Goal: Task Accomplishment & Management: Manage account settings

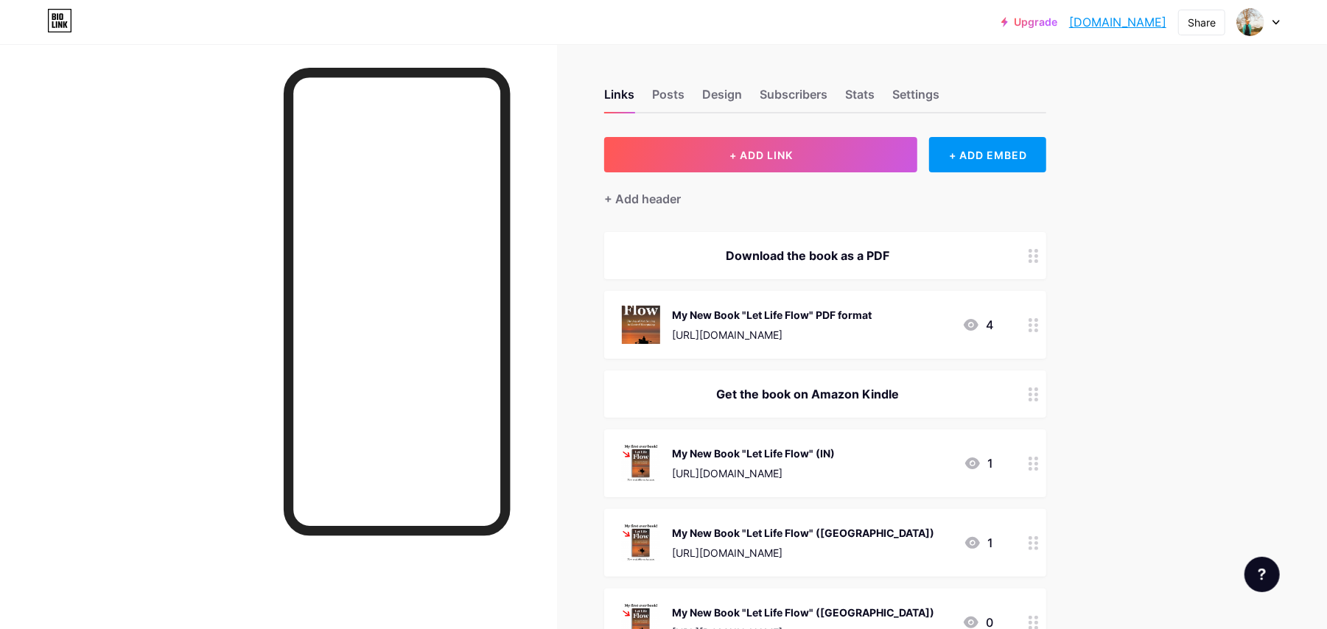
click at [821, 312] on div "My New Book "Let Life Flow" PDF format" at bounding box center [772, 314] width 200 height 15
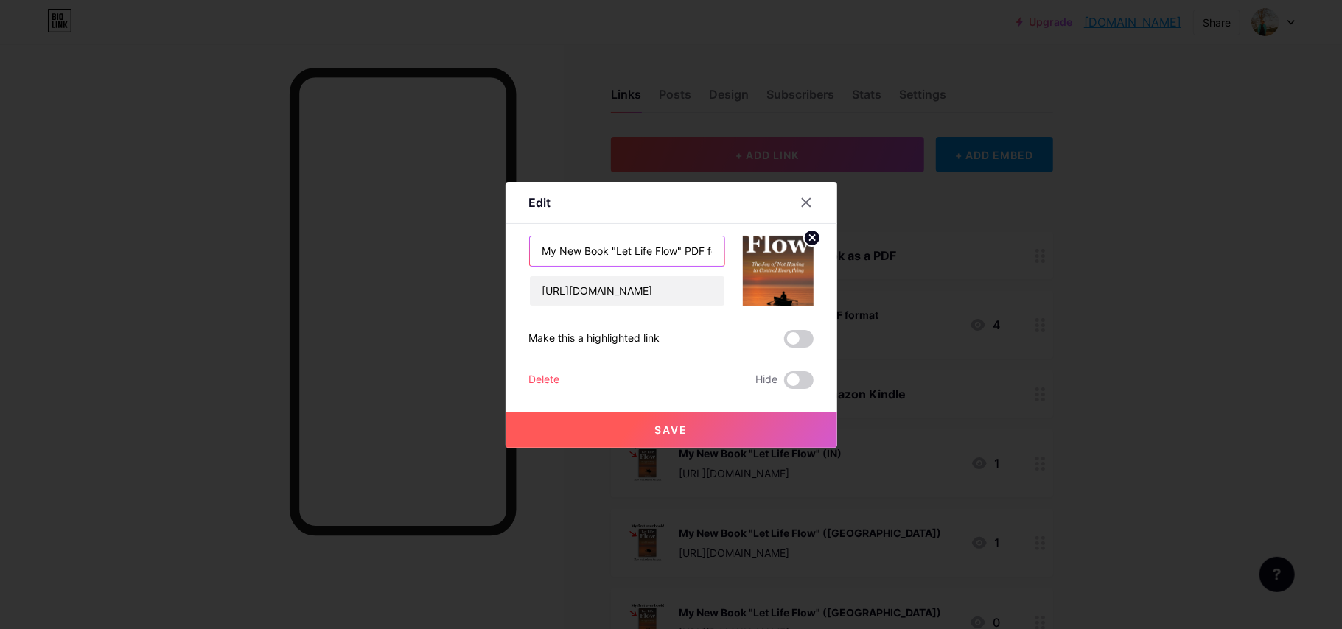
drag, startPoint x: 613, startPoint y: 249, endPoint x: 519, endPoint y: 257, distance: 94.7
click at [519, 257] on div "Edit Content YouTube Play YouTube video without leaving your page. ADD Vimeo Pl…" at bounding box center [672, 315] width 332 height 266
type input ""Let Life Flow" PDF format"
click at [676, 432] on span "Save" at bounding box center [670, 430] width 33 height 13
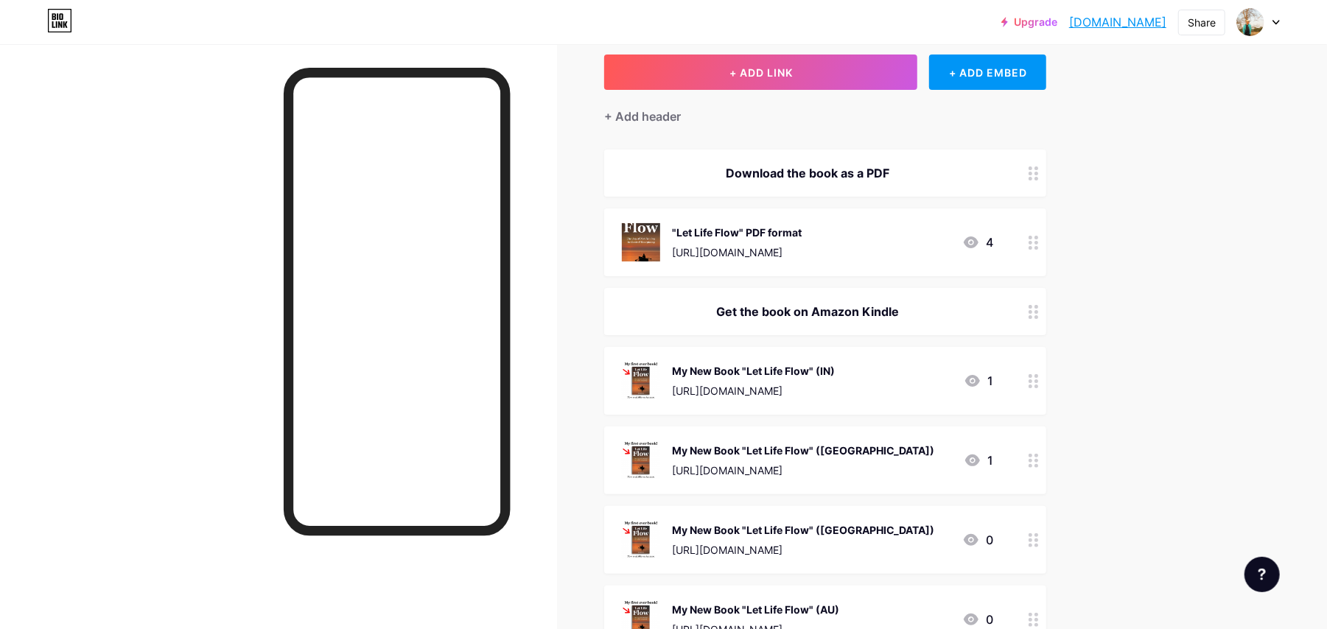
scroll to position [94, 0]
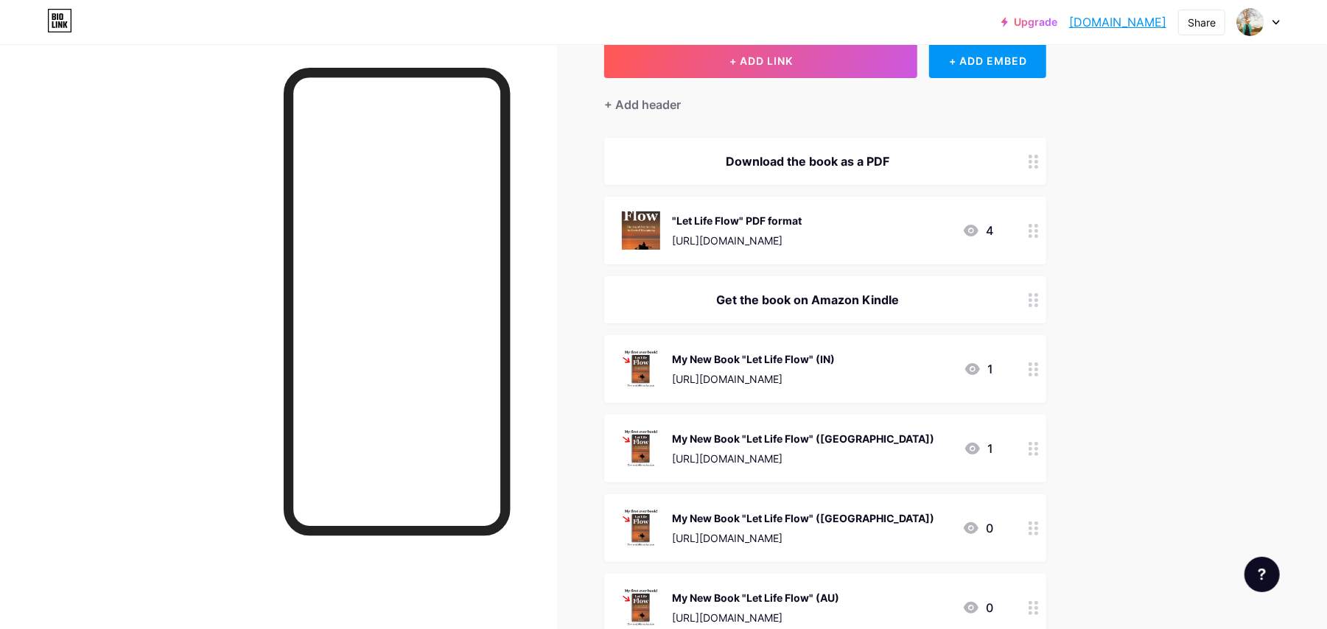
click at [780, 358] on div "My New Book "Let Life Flow" (IN)" at bounding box center [753, 359] width 163 height 15
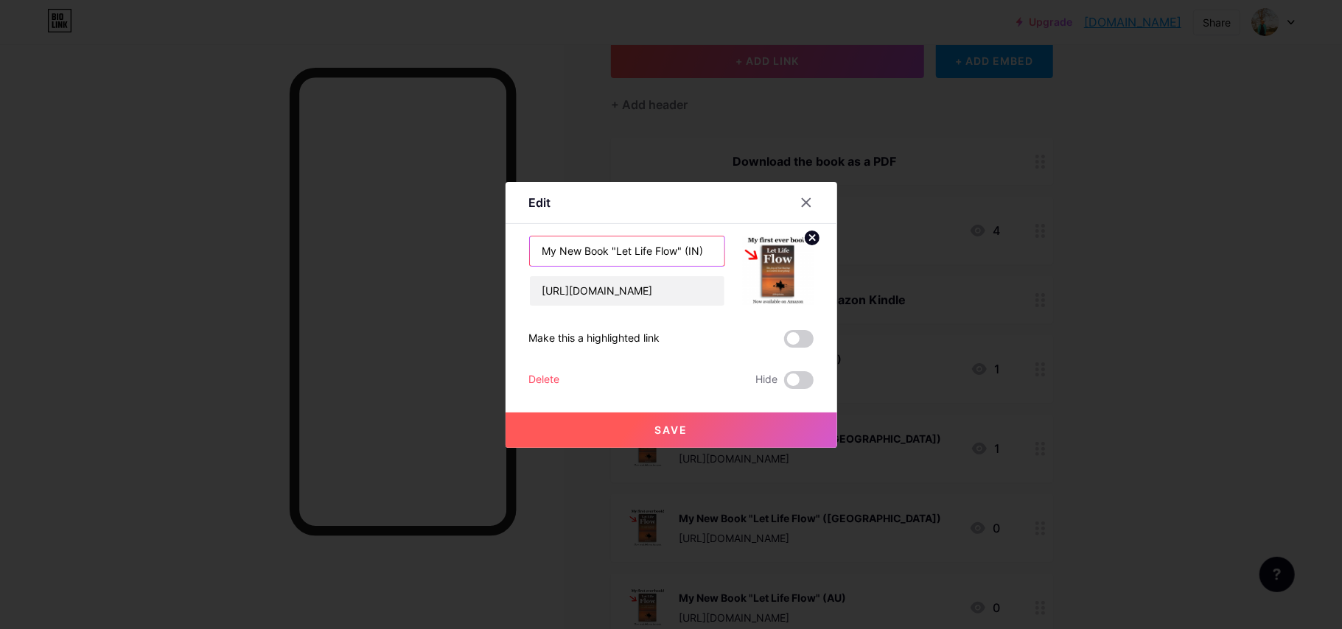
drag, startPoint x: 611, startPoint y: 248, endPoint x: 494, endPoint y: 259, distance: 117.8
click at [494, 259] on div "Edit Content YouTube Play YouTube video without leaving your page. ADD Vimeo Pl…" at bounding box center [671, 314] width 1342 height 629
type input ""Let Life Flow" (IN)"
click at [687, 422] on button "Save" at bounding box center [672, 430] width 332 height 35
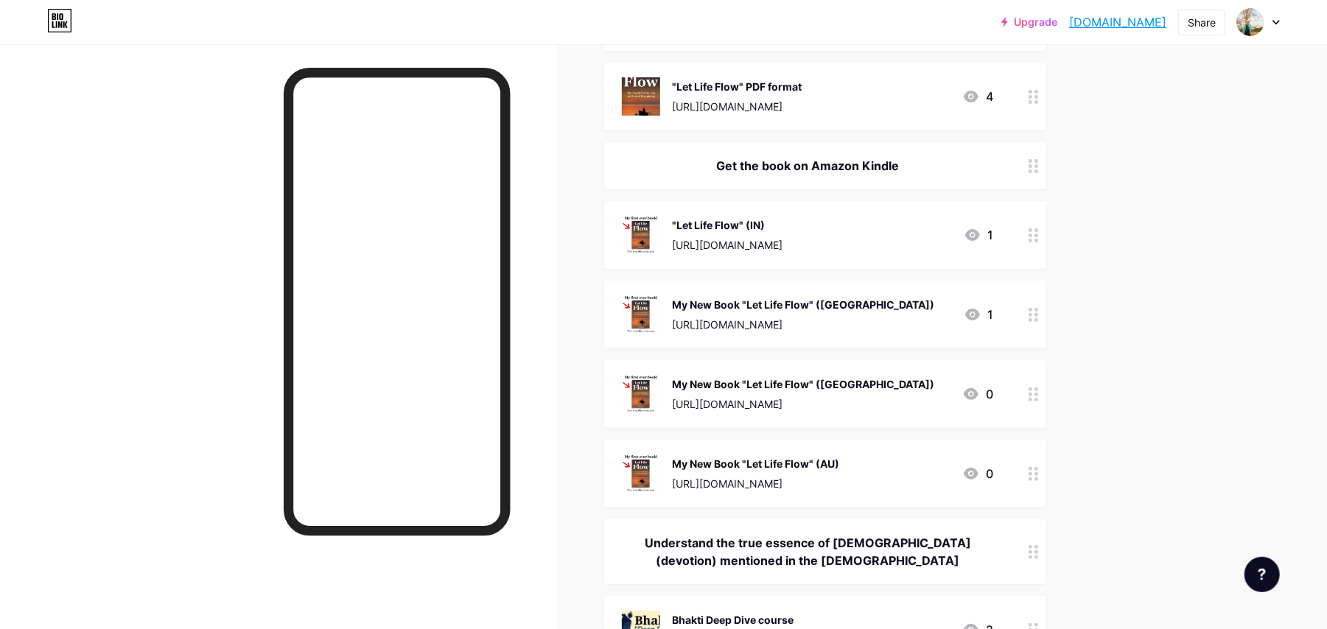
scroll to position [231, 0]
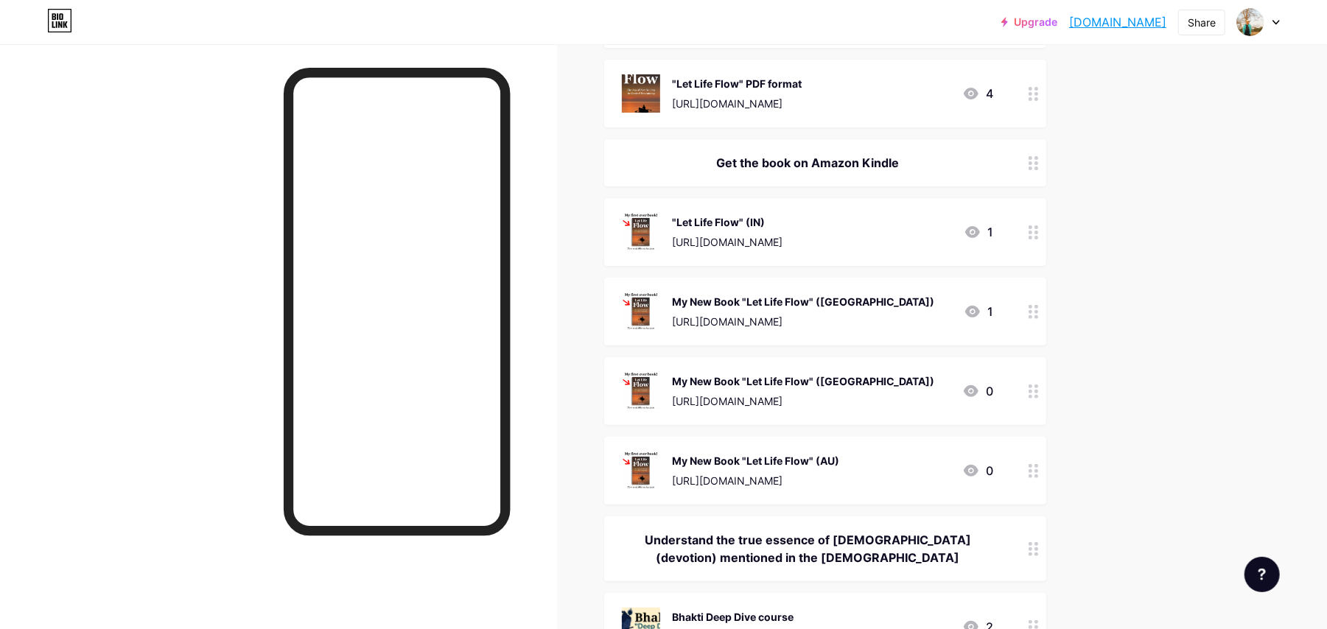
click at [884, 293] on div "My New Book "Let Life Flow" (US) https://a.co/d/2tRyqB5 1" at bounding box center [807, 312] width 371 height 38
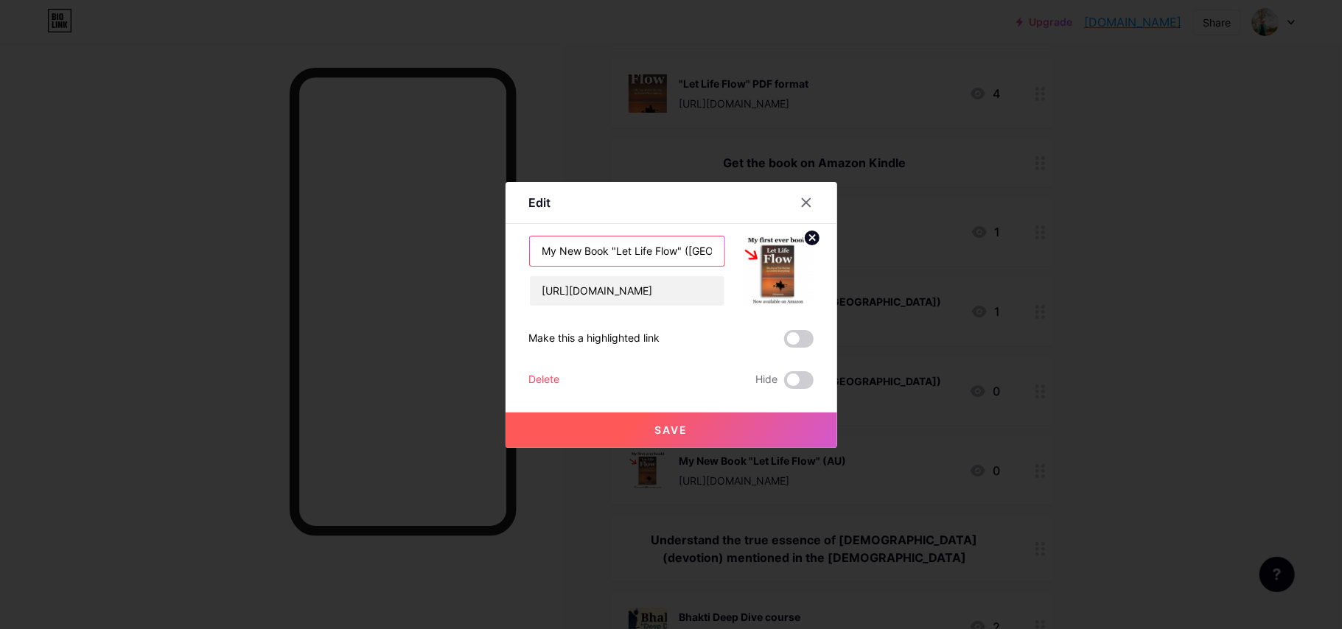
drag, startPoint x: 612, startPoint y: 249, endPoint x: 495, endPoint y: 251, distance: 116.4
click at [495, 251] on div "Edit Content YouTube Play YouTube video without leaving your page. ADD Vimeo Pl…" at bounding box center [671, 314] width 1342 height 629
type input ""Let Life Flow" ([GEOGRAPHIC_DATA])"
click at [693, 424] on button "Save" at bounding box center [672, 430] width 332 height 35
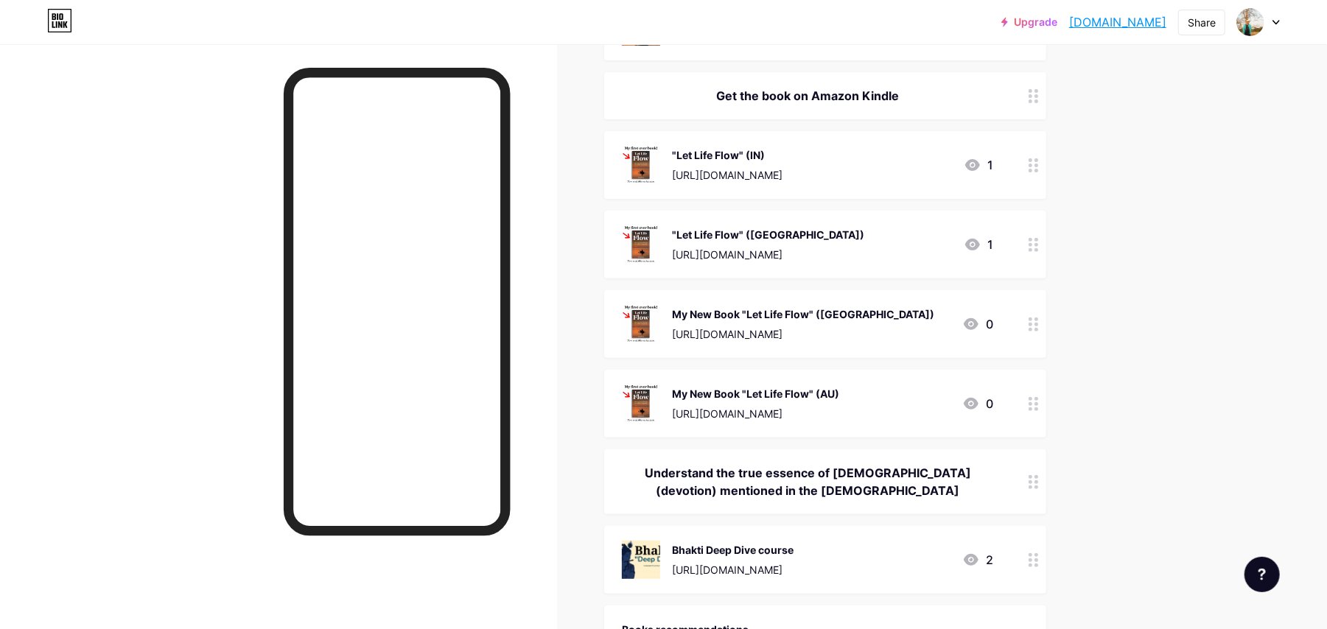
scroll to position [313, 0]
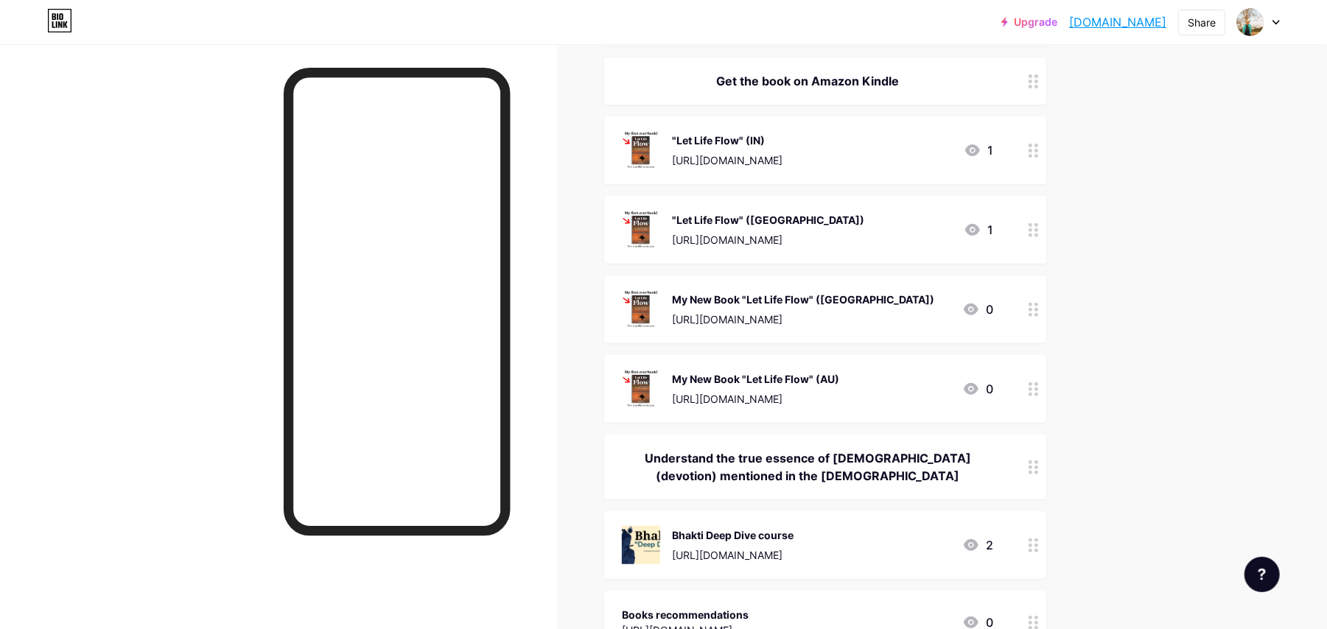
click at [862, 296] on div "My New Book "Let Life Flow" (UK) https://amzn.eu/d/7zBegxN 0" at bounding box center [807, 309] width 371 height 38
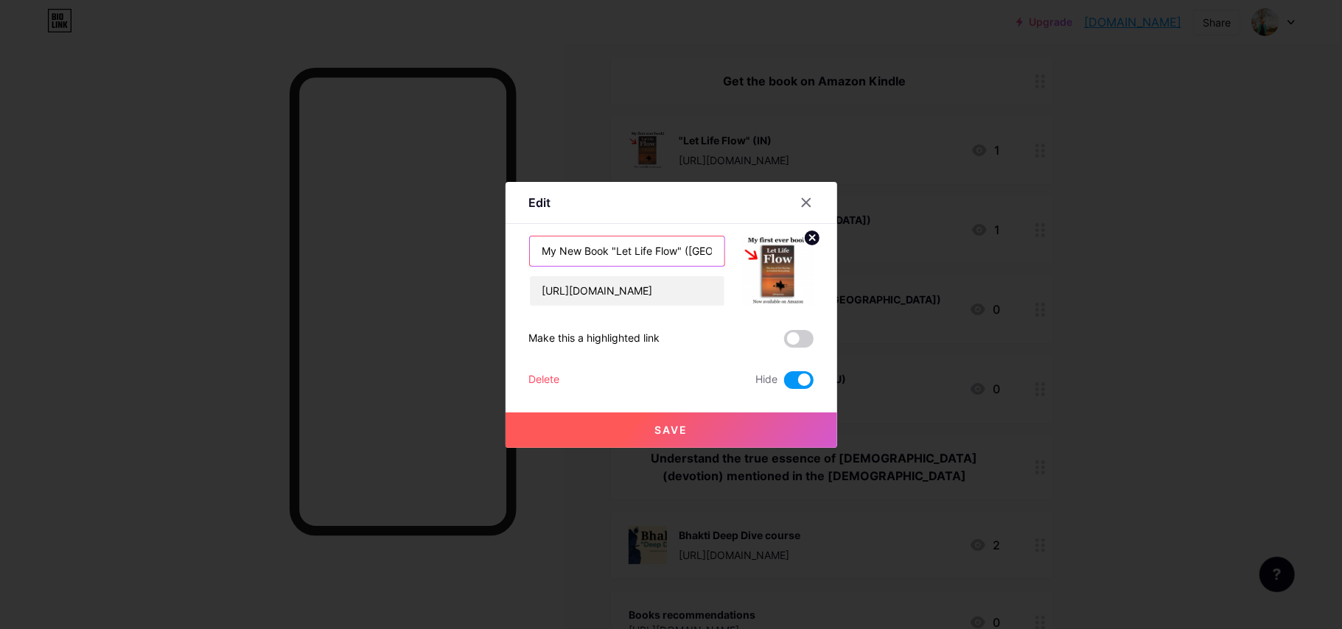
drag, startPoint x: 612, startPoint y: 246, endPoint x: 455, endPoint y: 254, distance: 157.2
click at [455, 254] on div "Edit Content YouTube Play YouTube video without leaving your page. ADD Vimeo Pl…" at bounding box center [671, 314] width 1342 height 629
type input ""Let Life Flow" ([GEOGRAPHIC_DATA])"
click at [794, 381] on span at bounding box center [798, 380] width 29 height 18
click at [784, 384] on input "checkbox" at bounding box center [784, 384] width 0 height 0
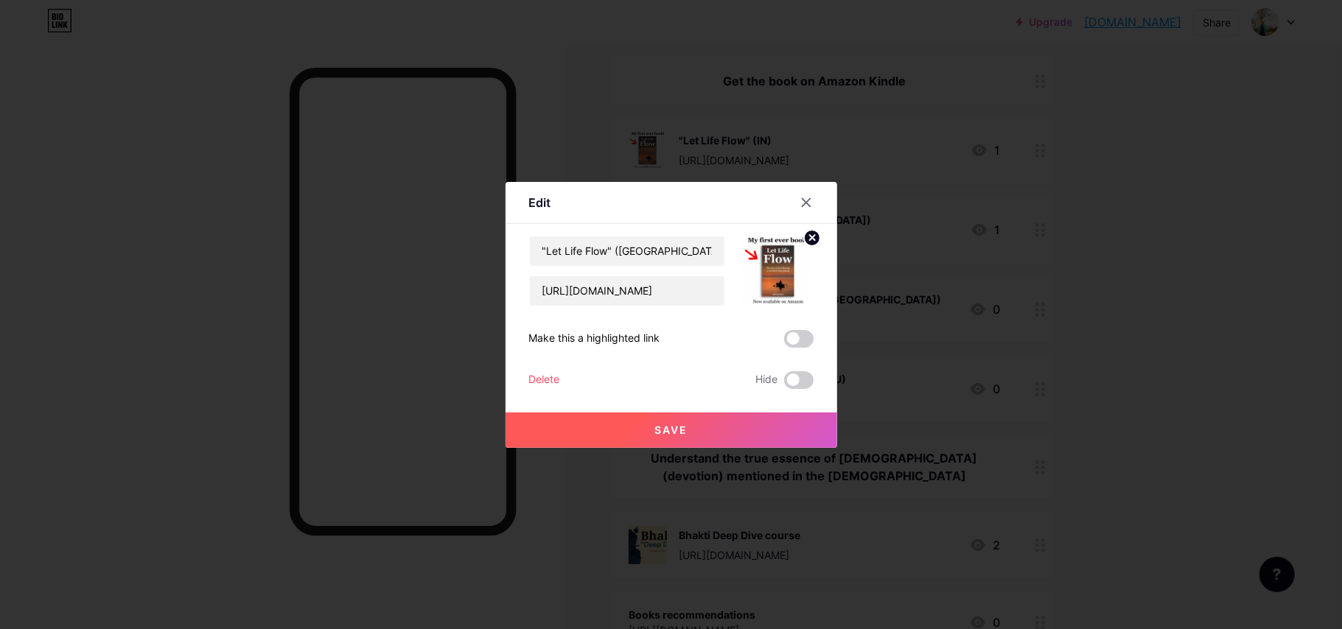
click at [764, 437] on button "Save" at bounding box center [672, 430] width 332 height 35
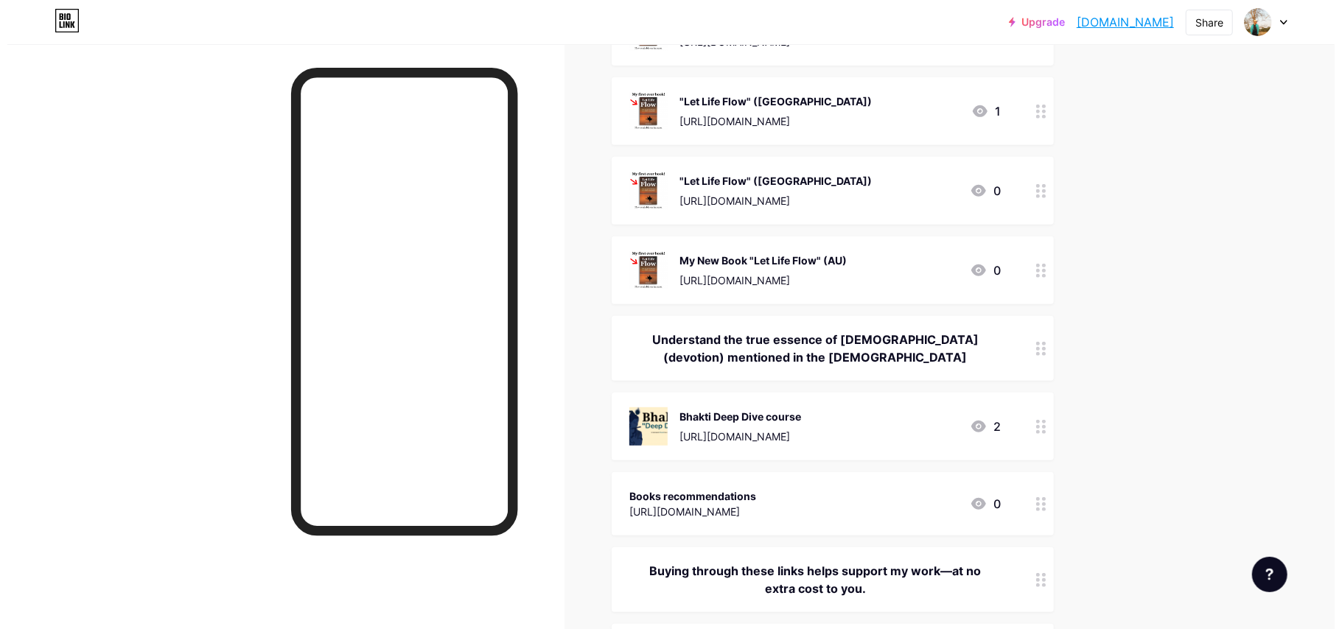
scroll to position [451, 0]
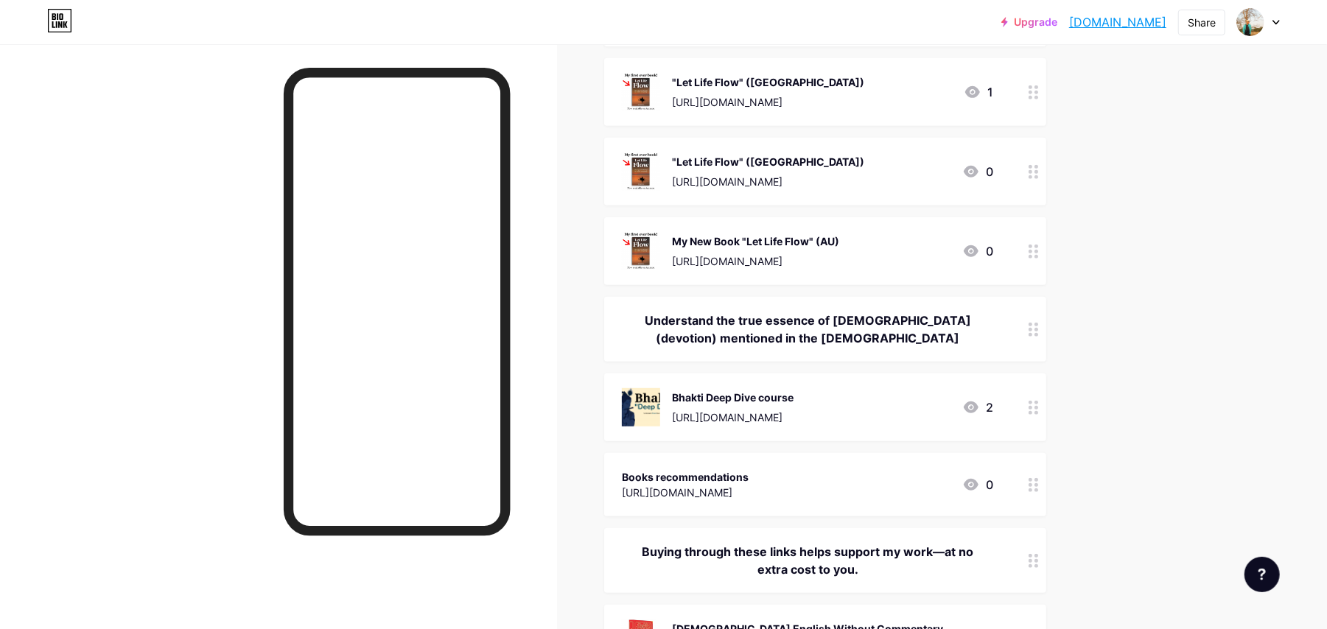
click at [779, 332] on div "Understand the true essence of Bhakti (devotion) mentioned in the Bhagavad Gita" at bounding box center [807, 329] width 371 height 35
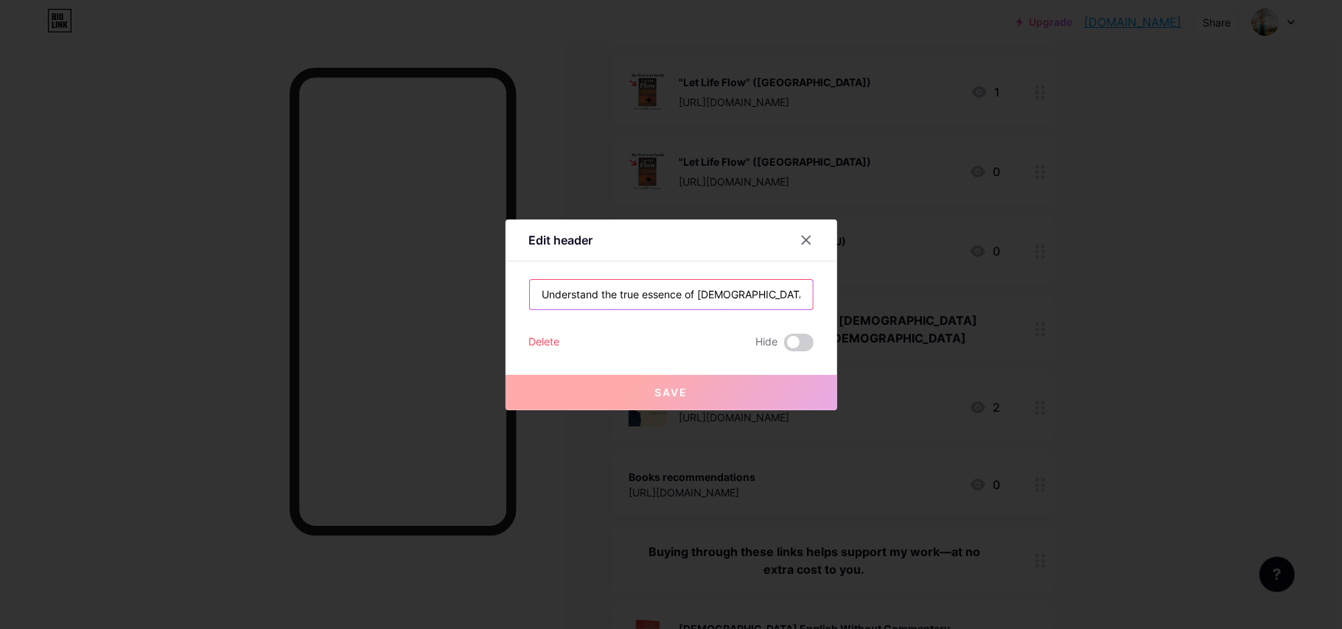
click at [786, 295] on input "Understand the true essence of Bhakti (devotion) mentioned in the Bhagavad Gita" at bounding box center [671, 294] width 283 height 29
drag, startPoint x: 802, startPoint y: 296, endPoint x: 640, endPoint y: 298, distance: 161.4
click at [640, 298] on input "Understand the true essence of Bhakti (devotion) mentioned in the Bhagavad Gita" at bounding box center [671, 294] width 283 height 29
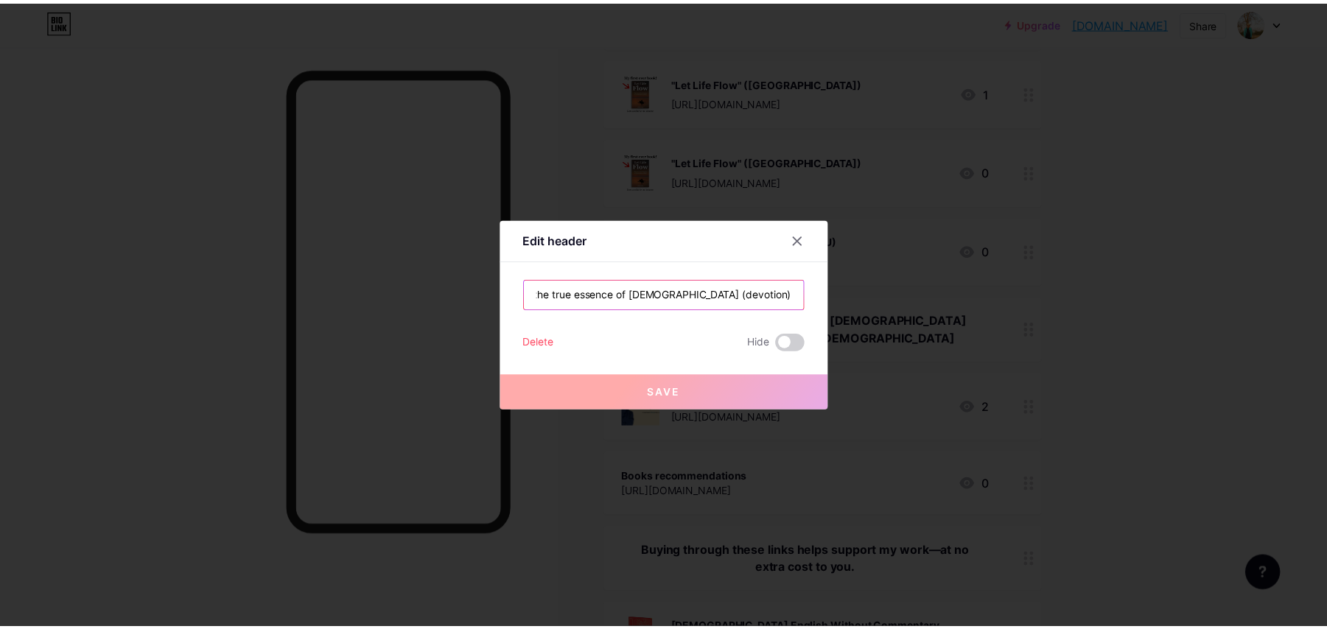
scroll to position [0, 0]
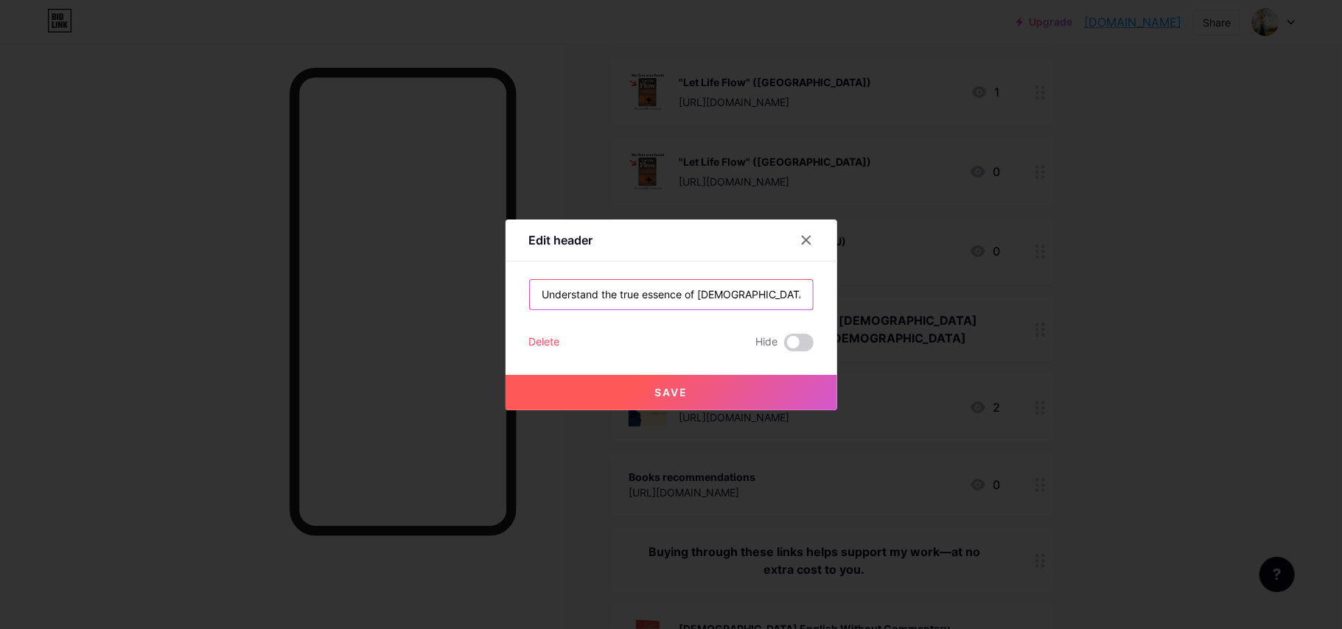
type input "Understand the true essence of [DEMOGRAPHIC_DATA] (devotion)"
click at [610, 393] on button "Save" at bounding box center [672, 392] width 332 height 35
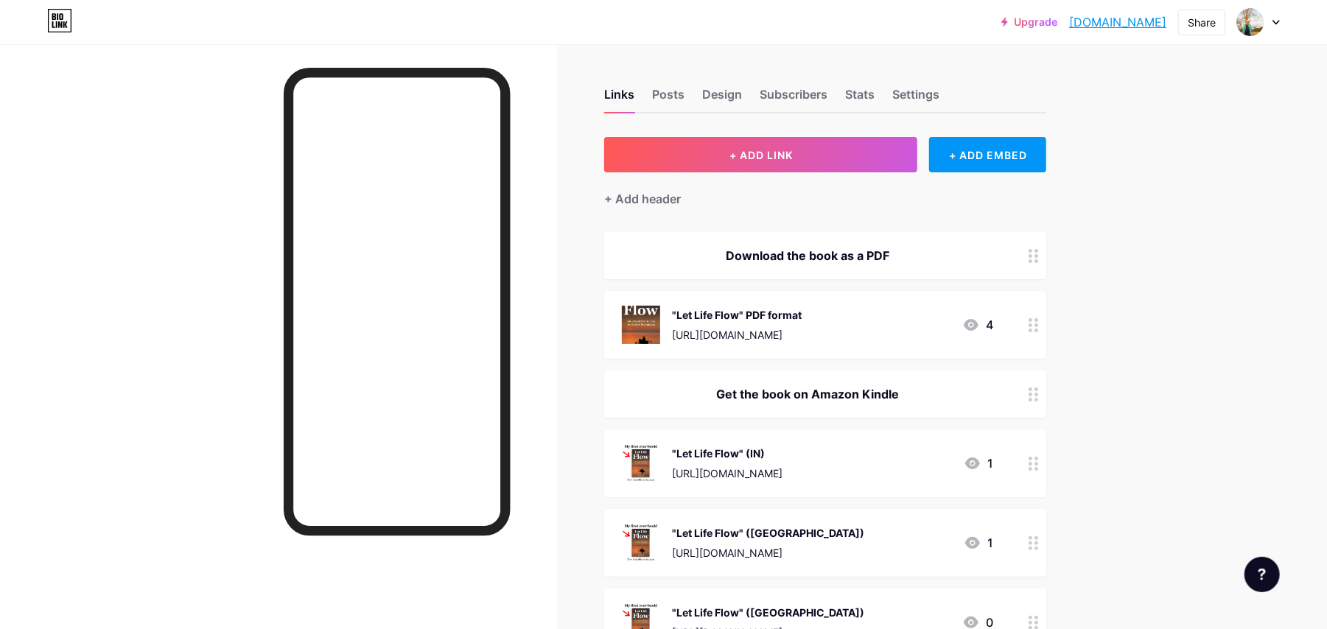
click at [726, 307] on div ""Let Life Flow" PDF format" at bounding box center [737, 314] width 130 height 15
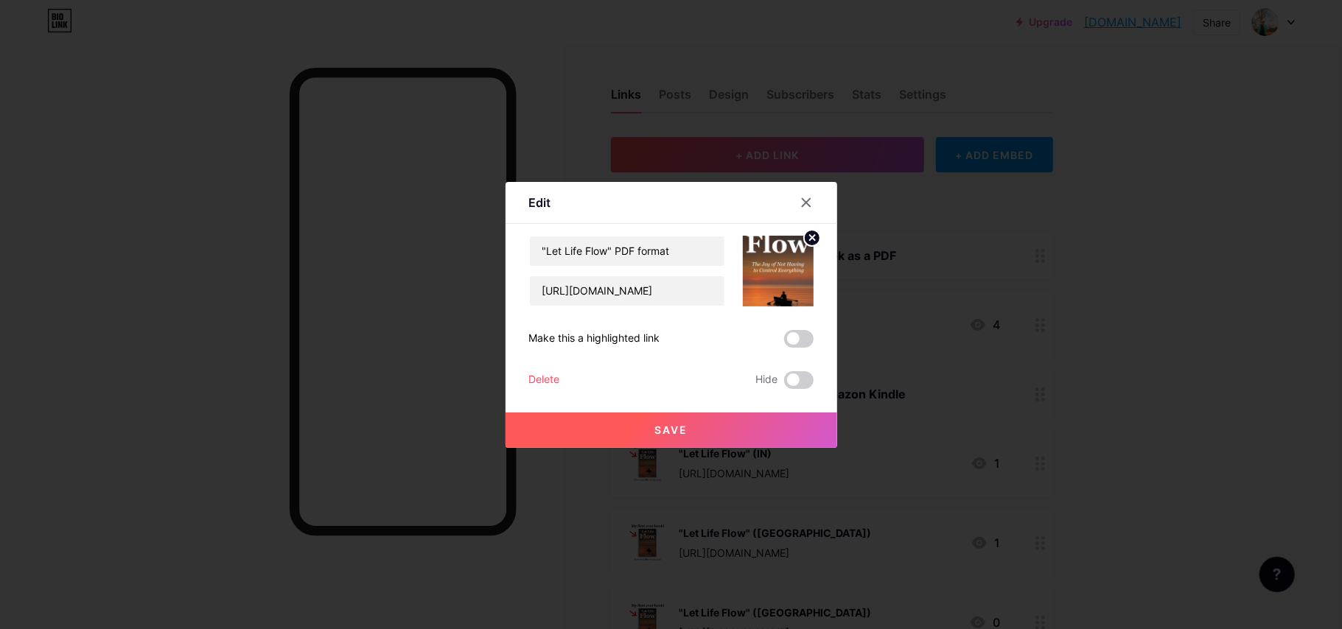
click at [787, 280] on img at bounding box center [778, 271] width 71 height 71
click at [809, 235] on icon at bounding box center [811, 237] width 5 height 5
click at [780, 274] on rect at bounding box center [786, 270] width 12 height 7
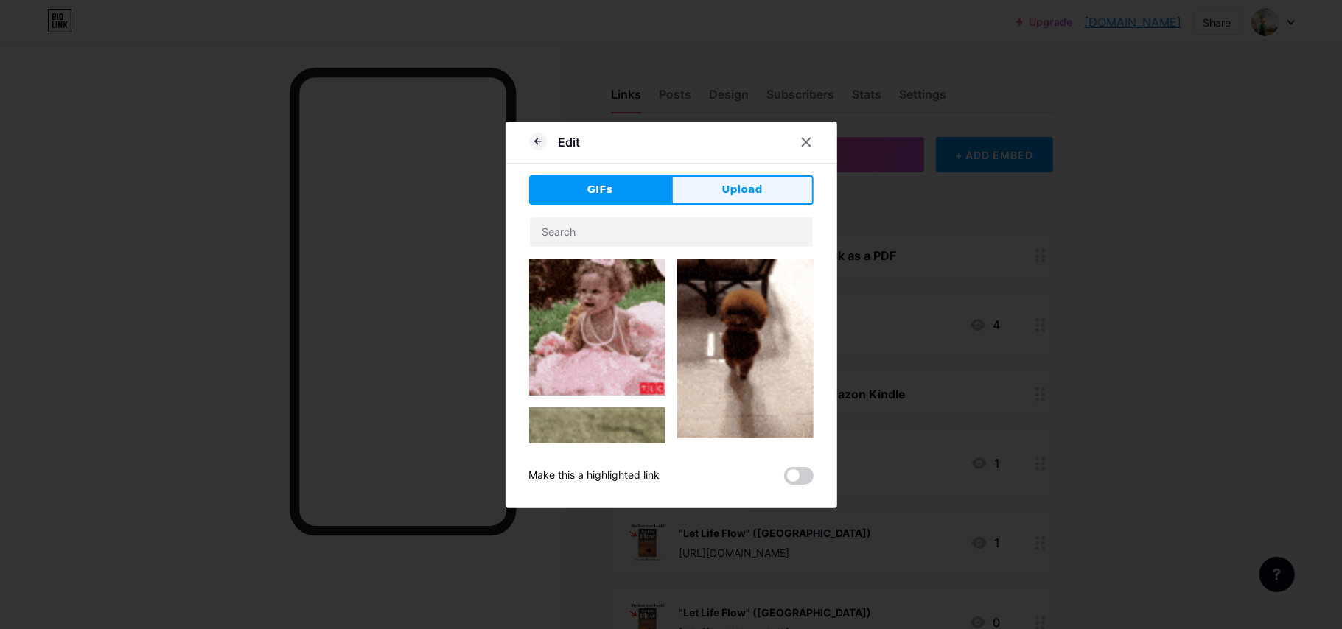
click at [690, 181] on button "Upload" at bounding box center [742, 189] width 142 height 29
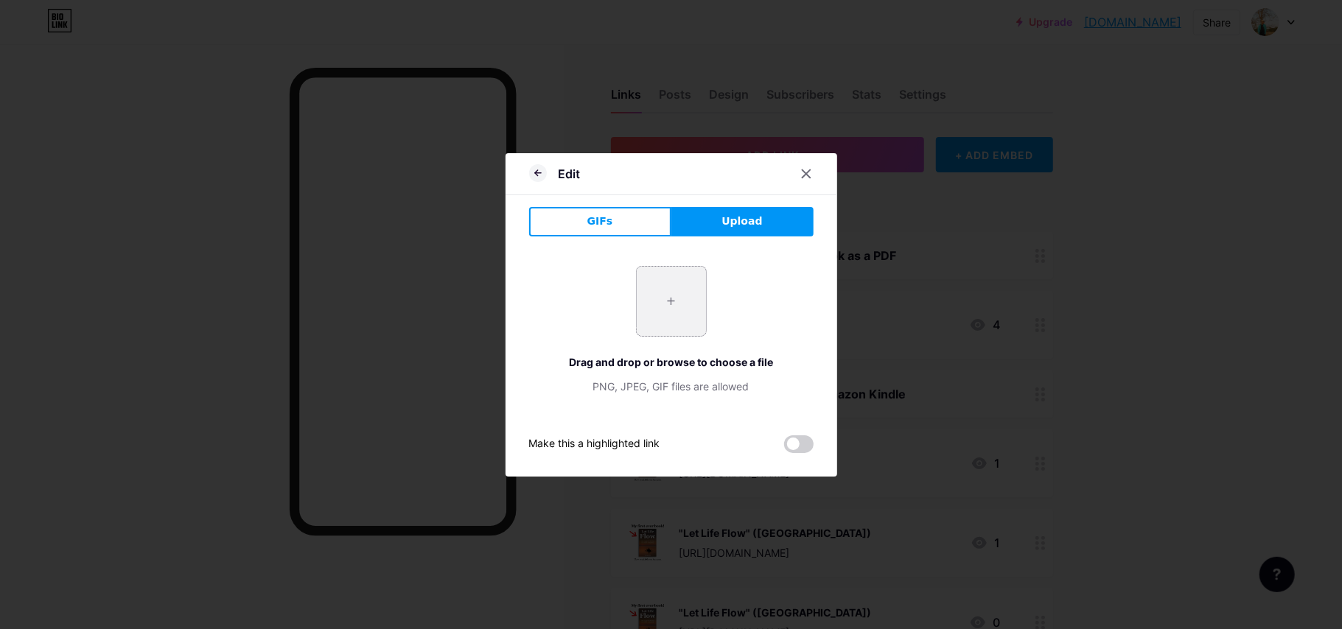
click at [671, 310] on input "file" at bounding box center [671, 301] width 69 height 69
type input "C:\fakepath\Posts (2).png"
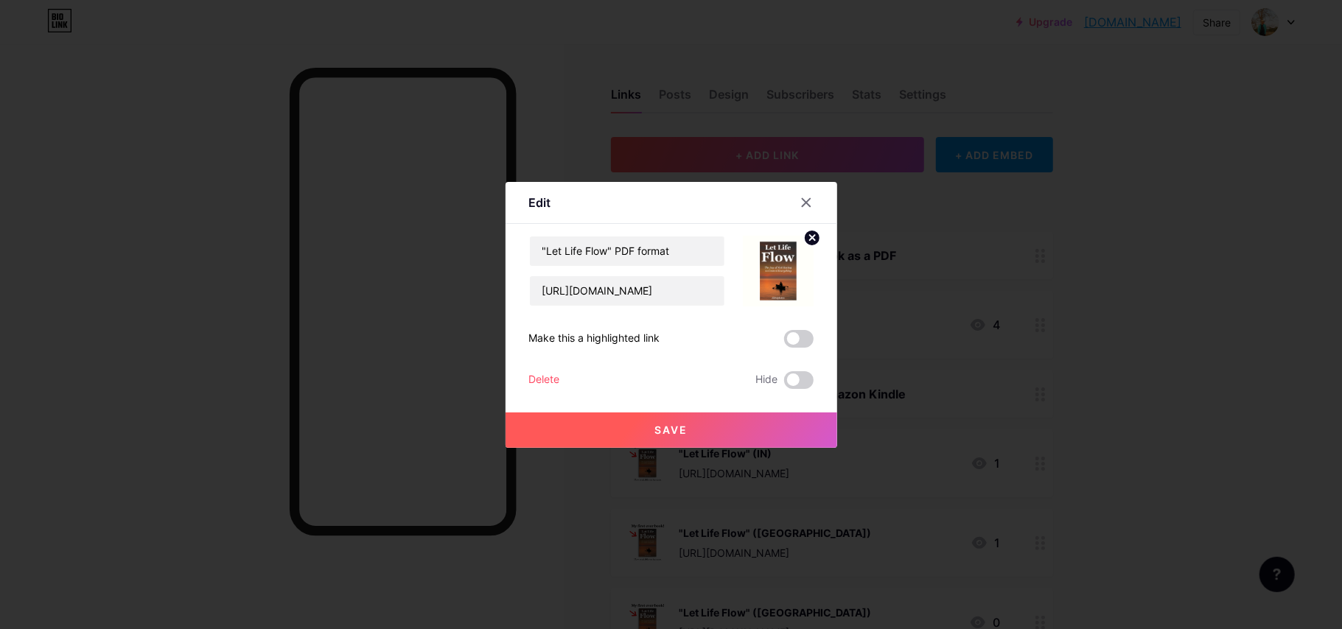
click at [749, 429] on button "Save" at bounding box center [672, 430] width 332 height 35
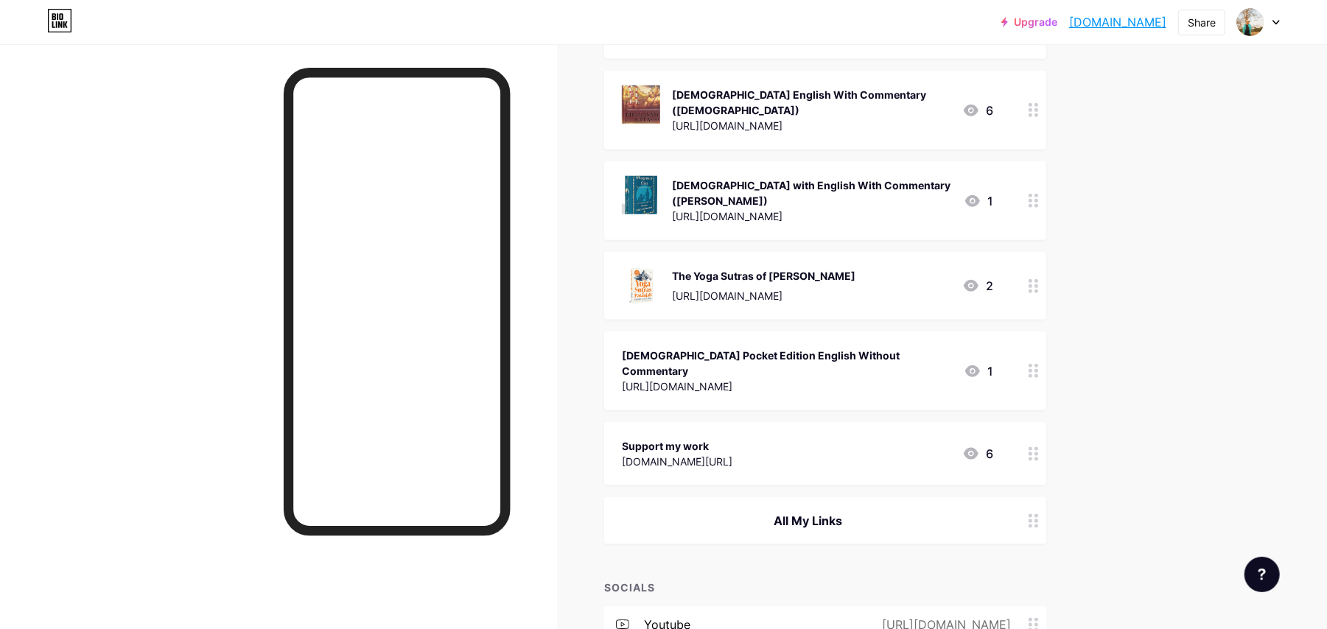
scroll to position [551, 0]
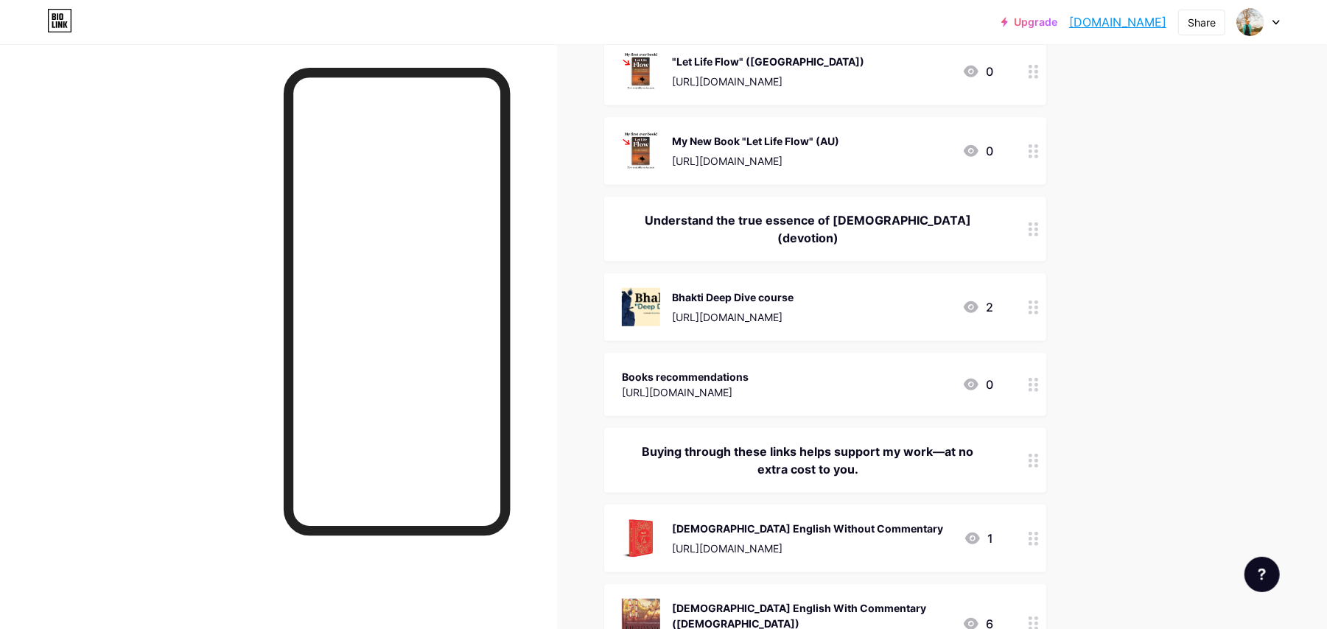
click at [749, 368] on div "Books recommendations https://sites.google.com/view/abhiplains/book-recommendat…" at bounding box center [685, 385] width 127 height 34
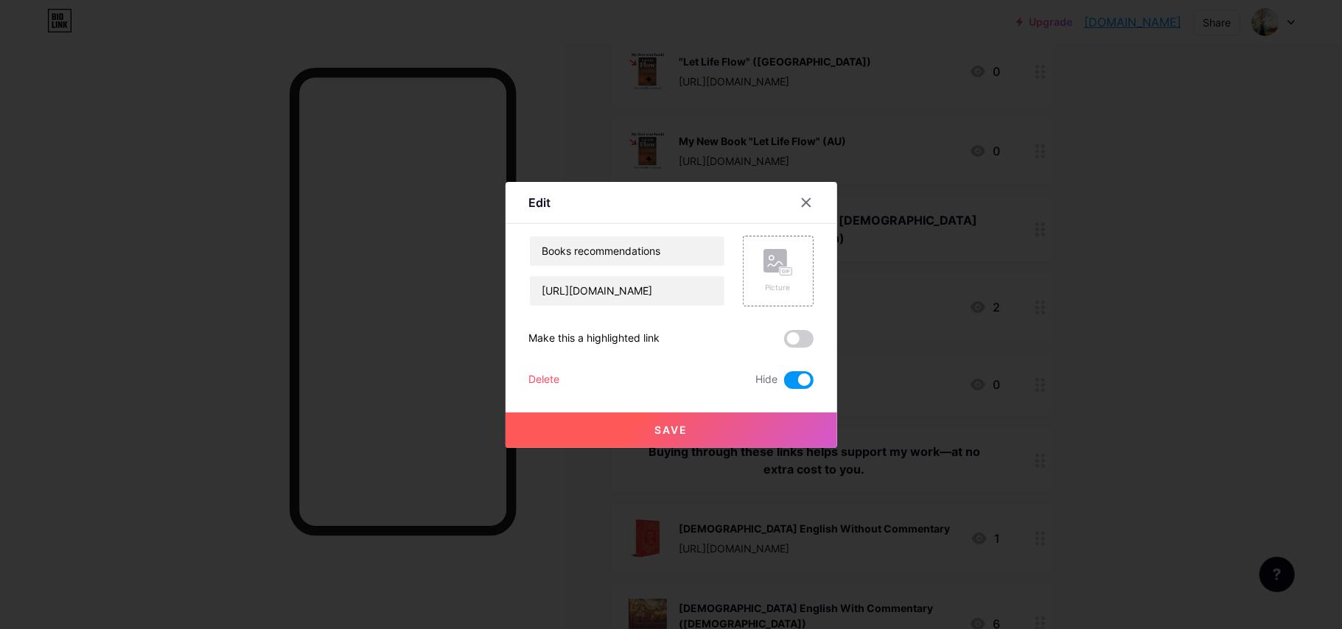
click at [873, 237] on div at bounding box center [671, 314] width 1342 height 629
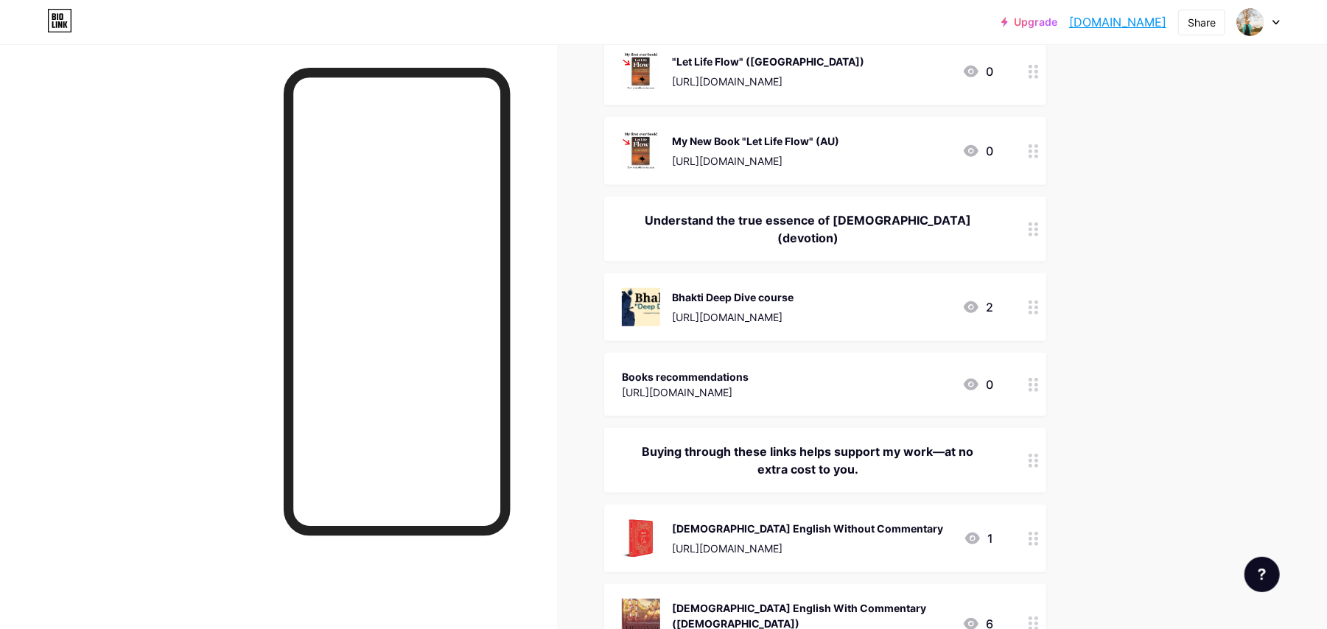
click at [794, 290] on div "Bhakti Deep Dive course" at bounding box center [733, 297] width 122 height 15
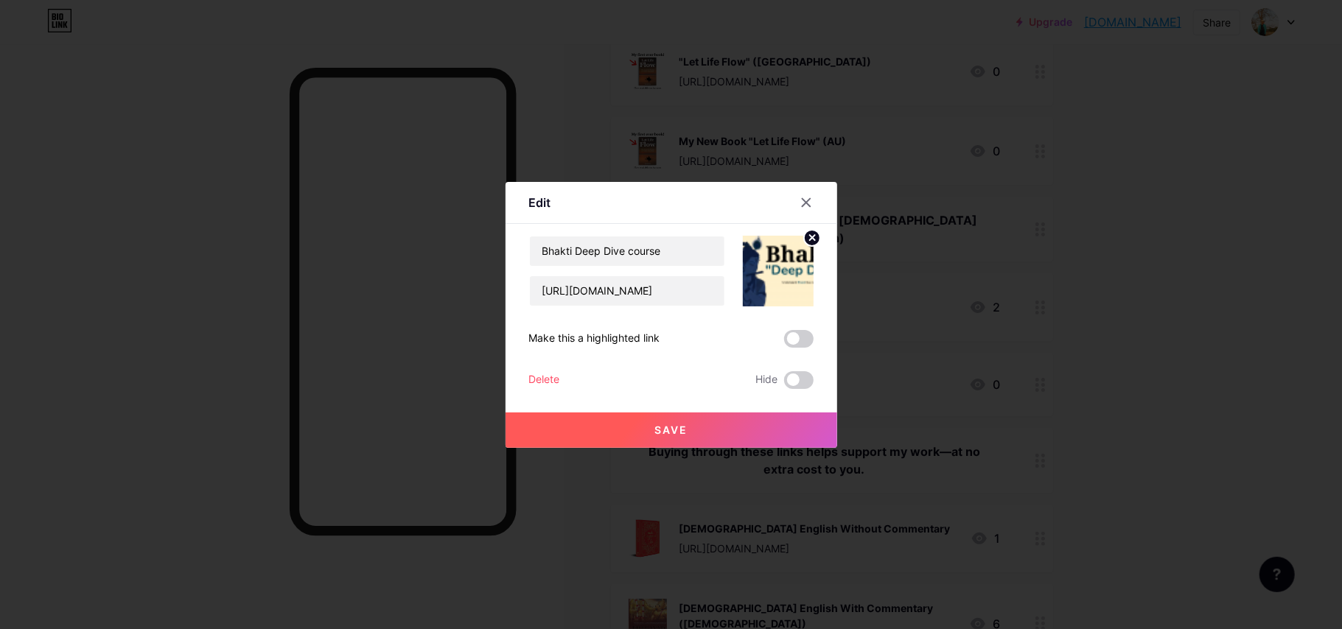
click at [806, 236] on circle at bounding box center [812, 238] width 16 height 16
click at [779, 295] on div "Picture" at bounding box center [778, 271] width 71 height 71
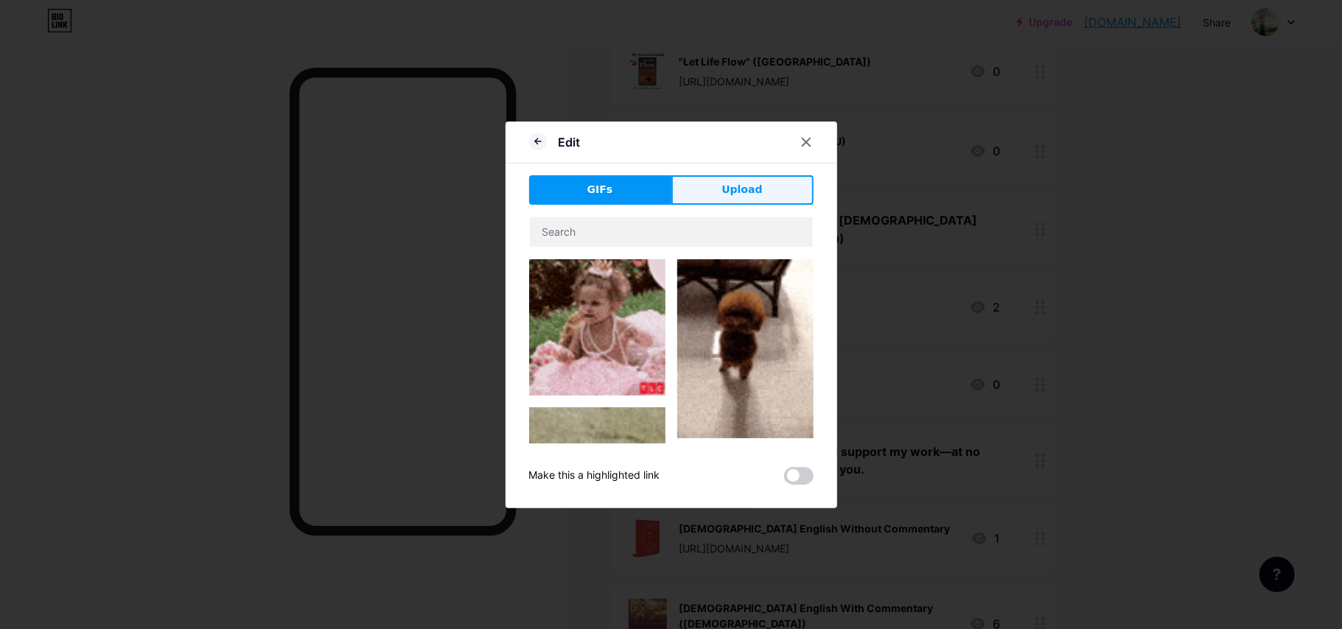
click at [720, 195] on button "Upload" at bounding box center [742, 189] width 142 height 29
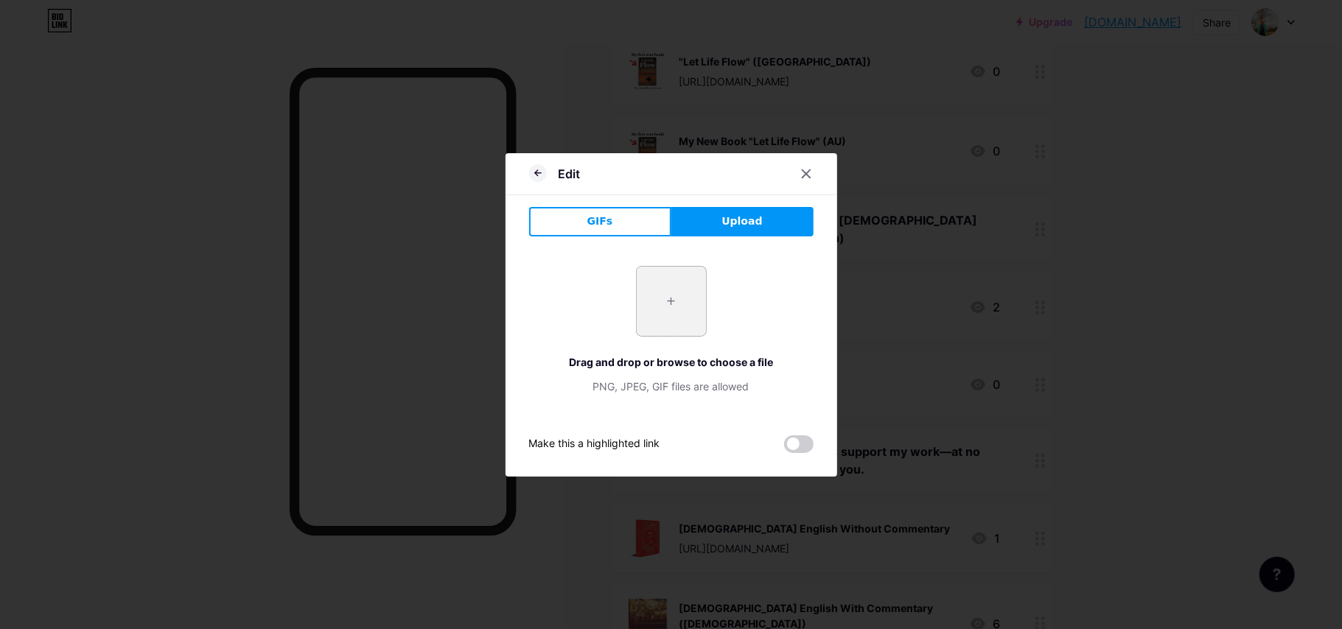
click at [675, 304] on input "file" at bounding box center [671, 301] width 69 height 69
type input "C:\fakepath\New Project (51).png"
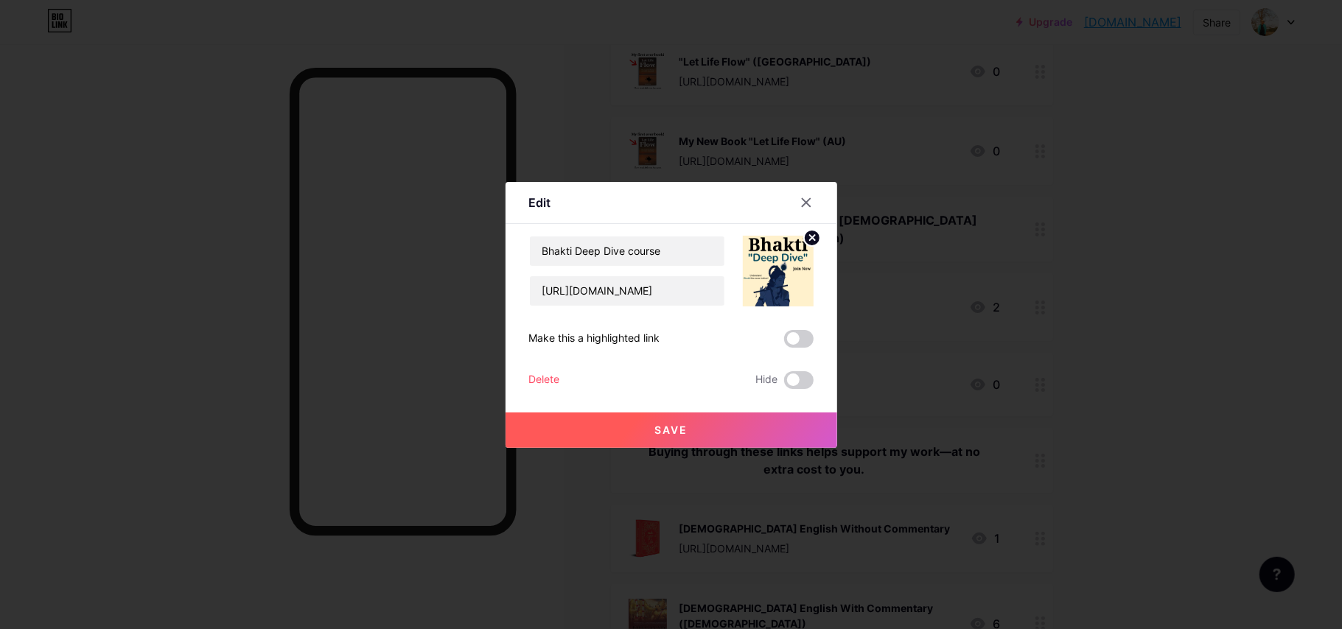
click at [699, 431] on button "Save" at bounding box center [672, 430] width 332 height 35
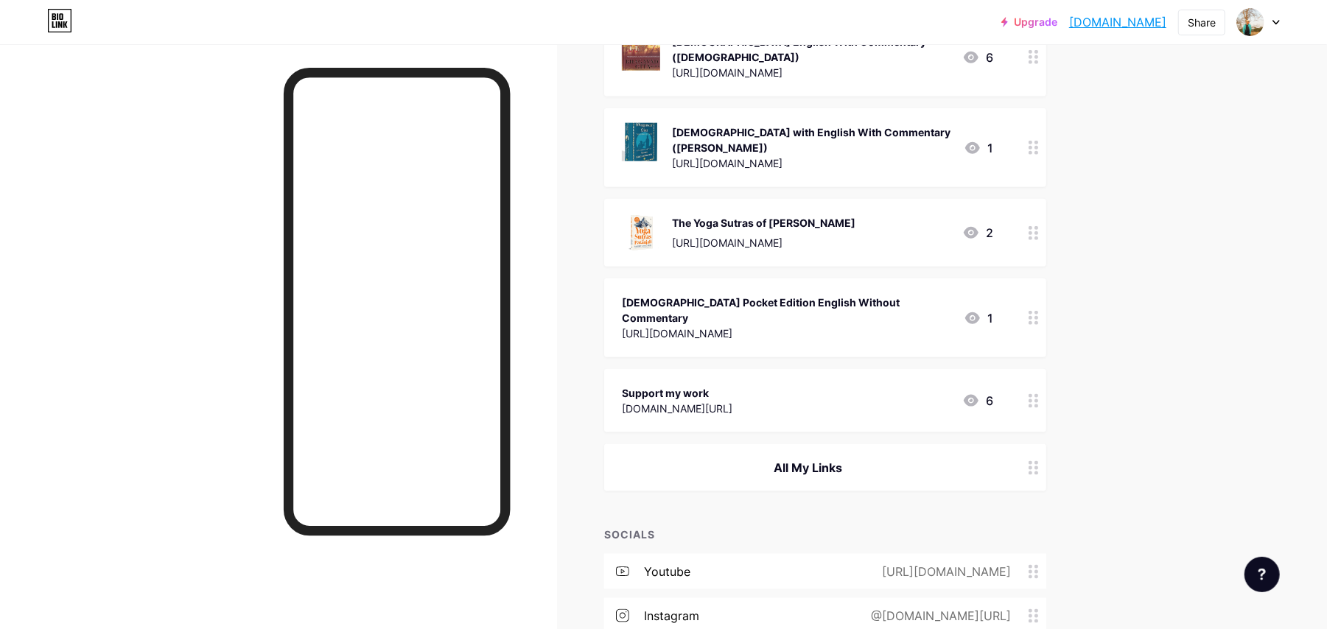
scroll to position [1195, 0]
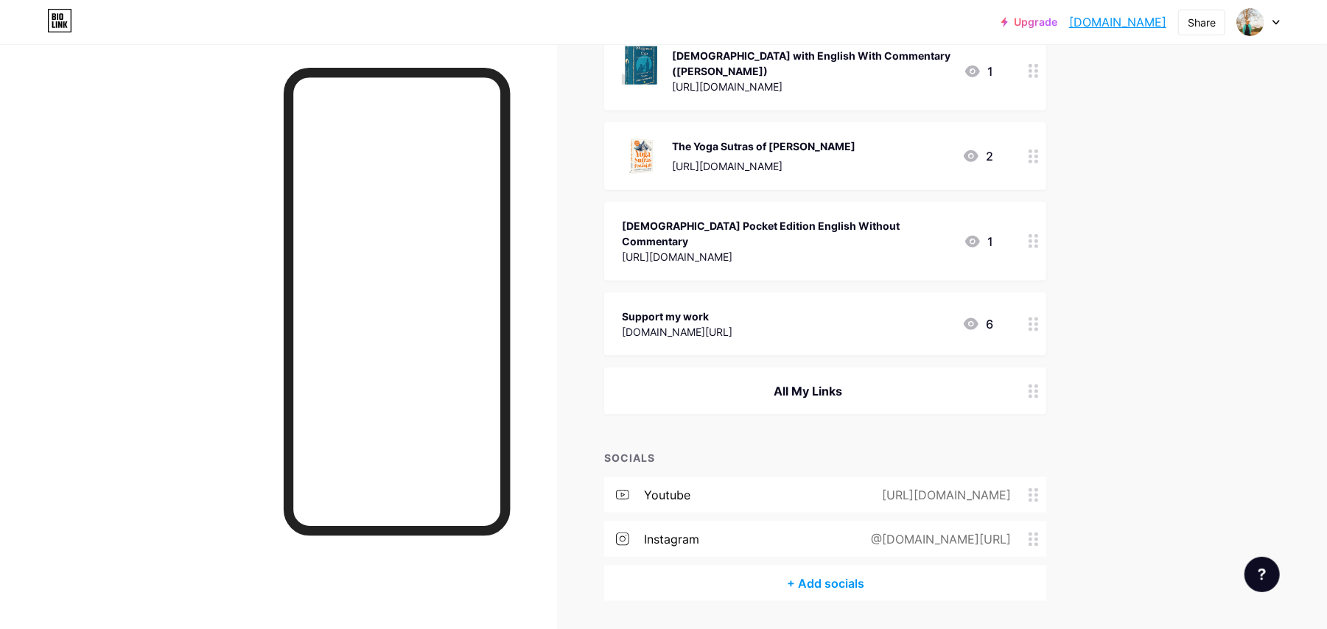
click at [797, 522] on div "instagram @[DOMAIN_NAME][URL]" at bounding box center [825, 539] width 442 height 35
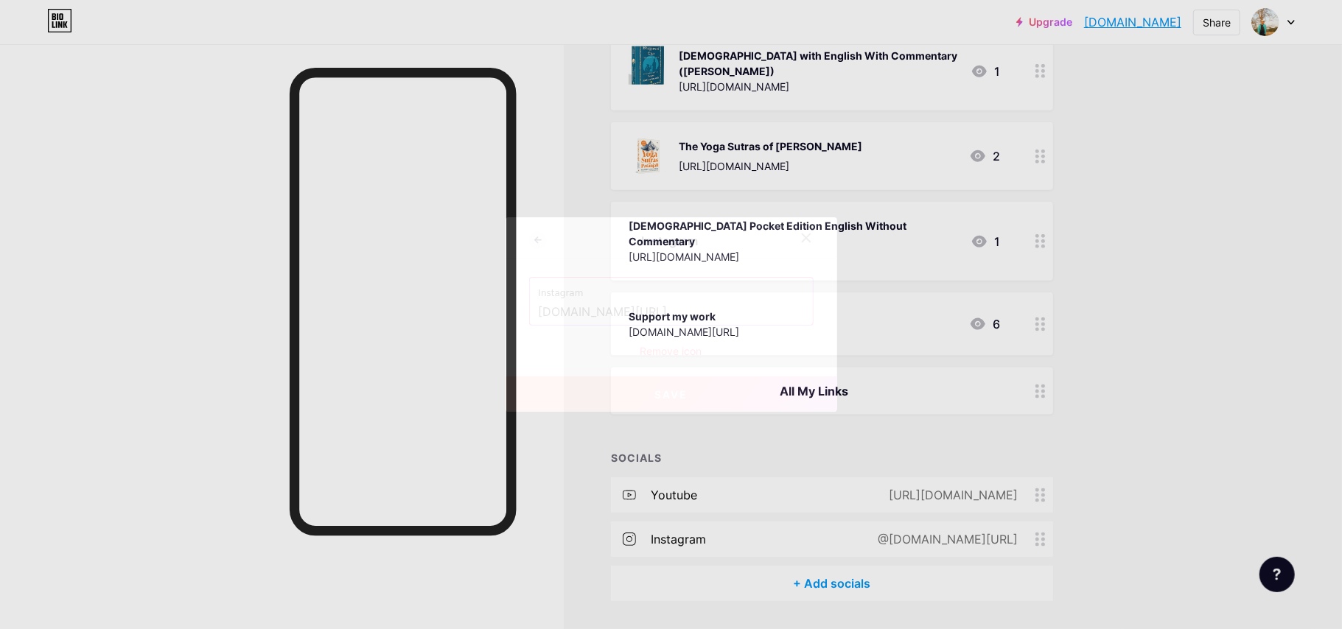
click at [802, 236] on icon at bounding box center [806, 238] width 12 height 12
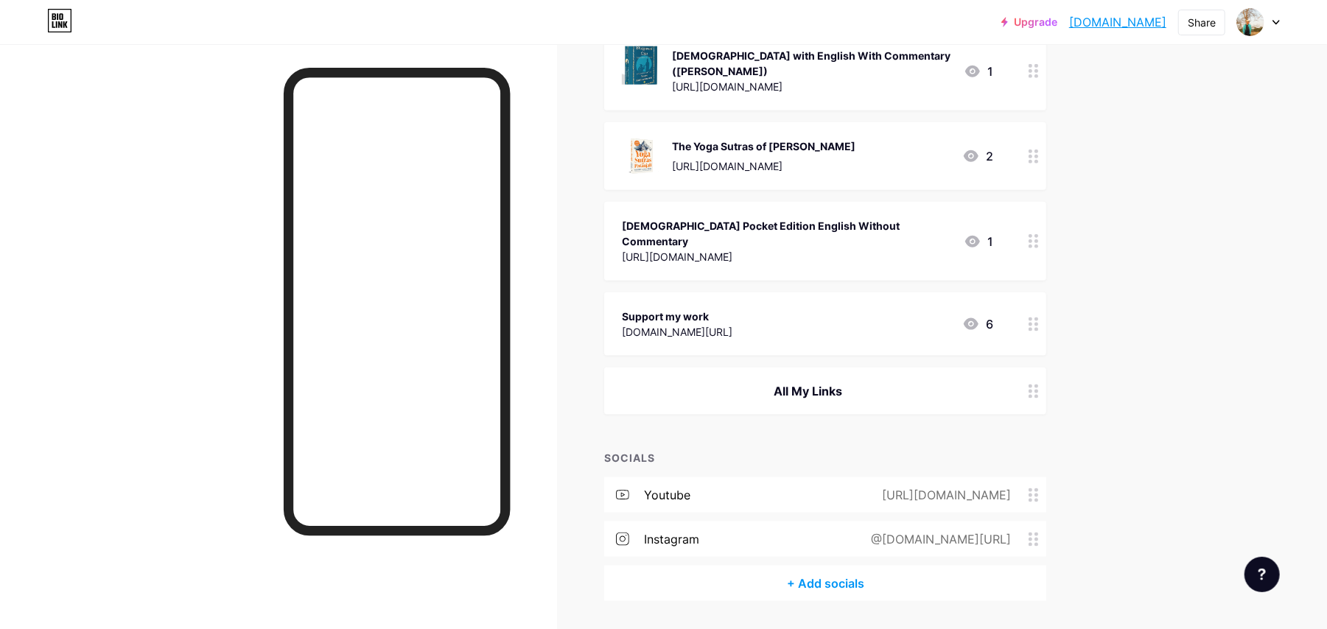
click at [852, 531] on div "@[DOMAIN_NAME][URL]" at bounding box center [937, 540] width 181 height 18
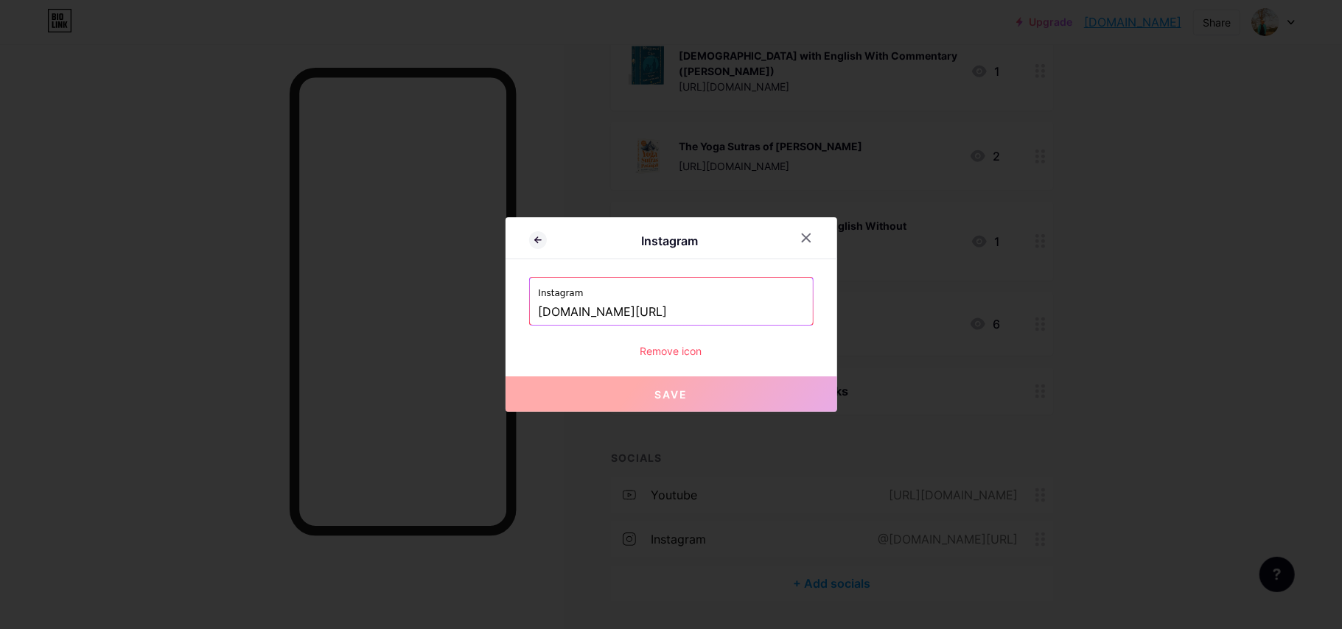
click at [682, 349] on div "Remove icon" at bounding box center [671, 350] width 284 height 15
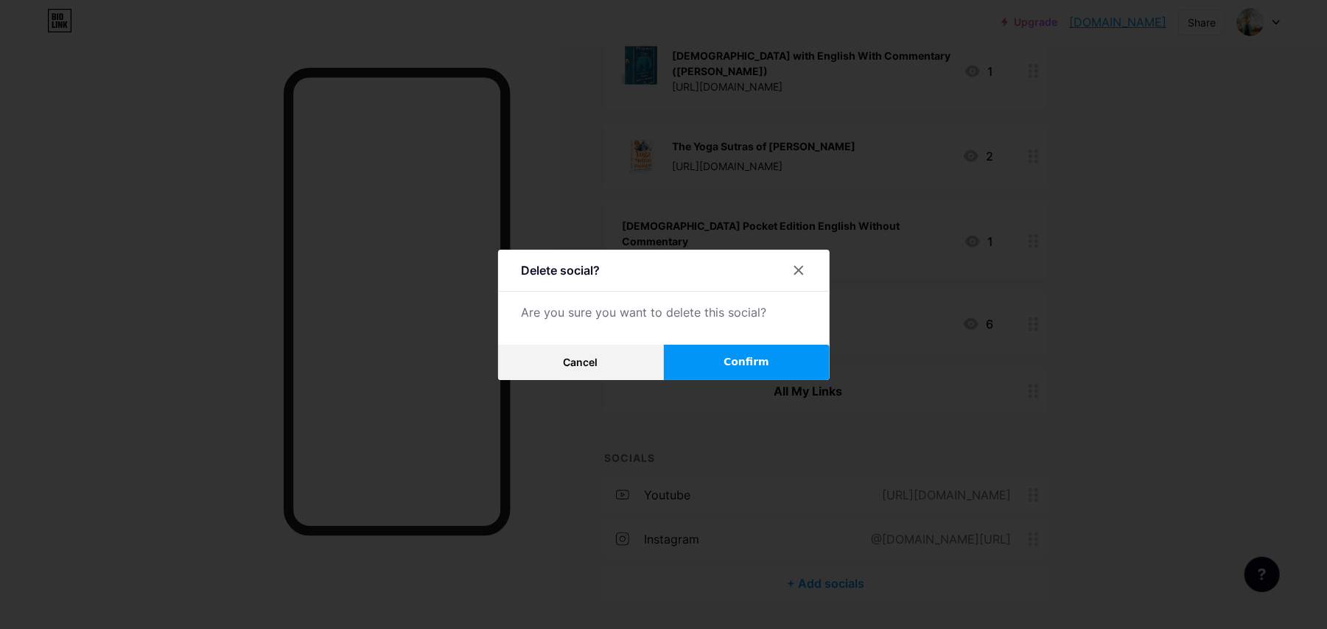
click at [716, 366] on button "Confirm" at bounding box center [747, 362] width 166 height 35
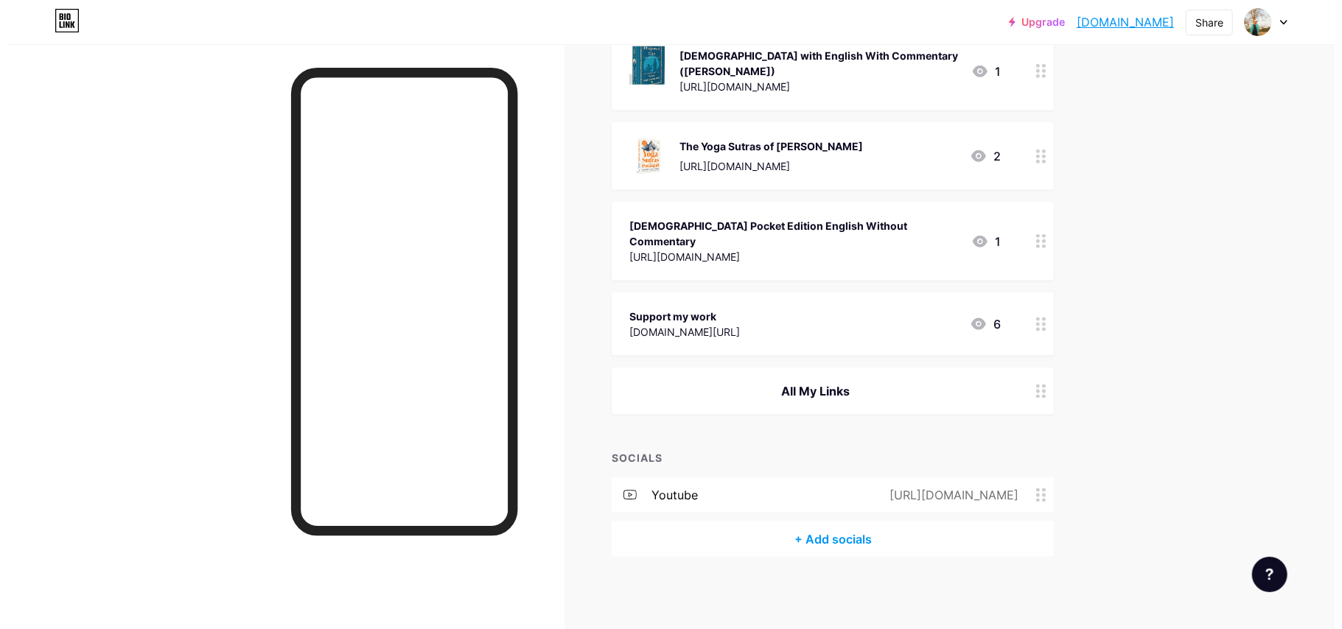
scroll to position [1150, 0]
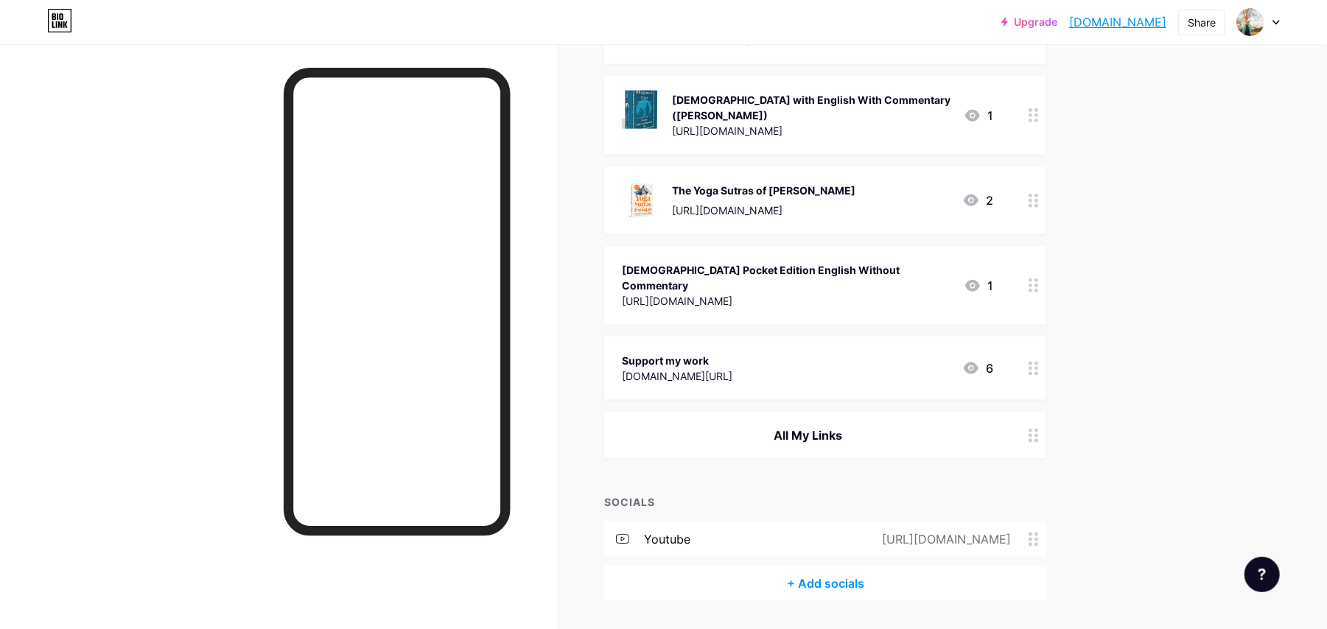
click at [858, 566] on div "+ Add socials" at bounding box center [825, 583] width 442 height 35
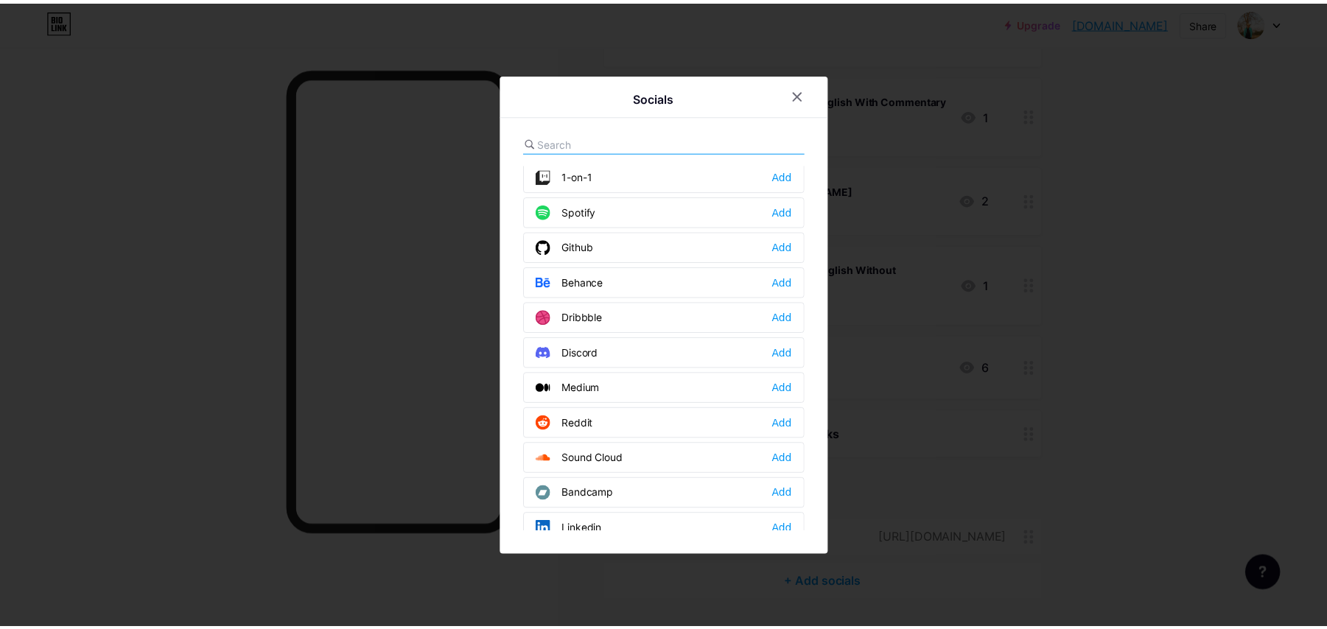
scroll to position [0, 0]
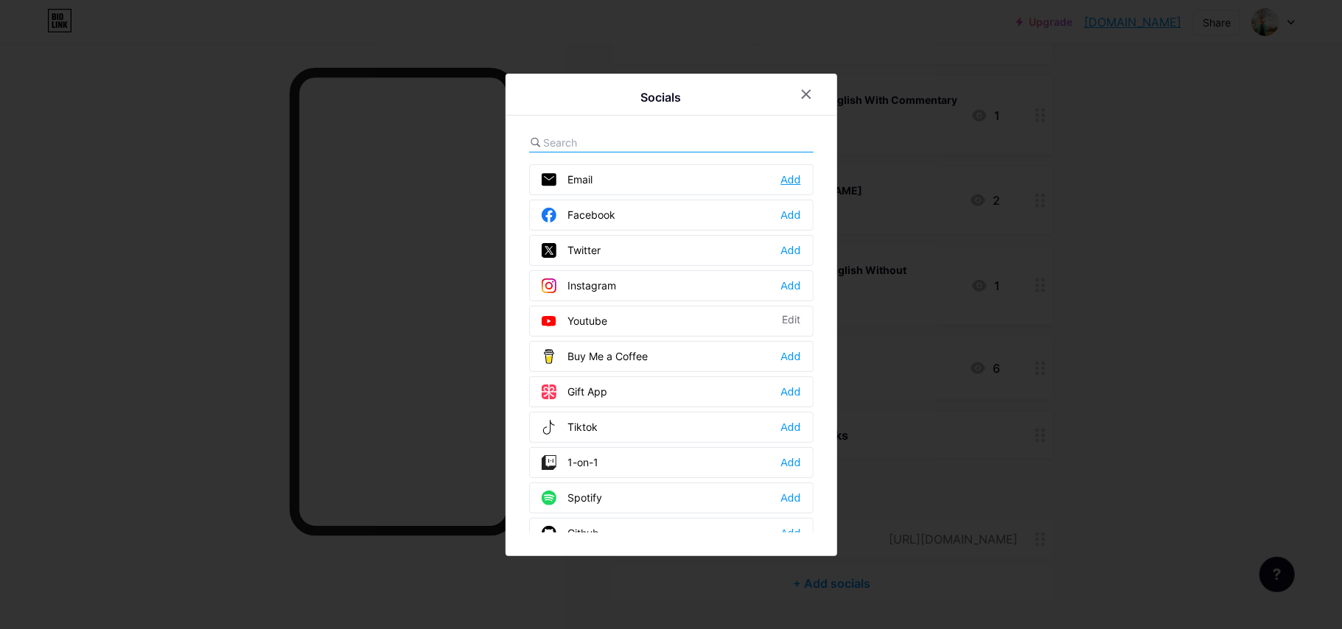
click at [791, 178] on div "Add" at bounding box center [790, 179] width 20 height 15
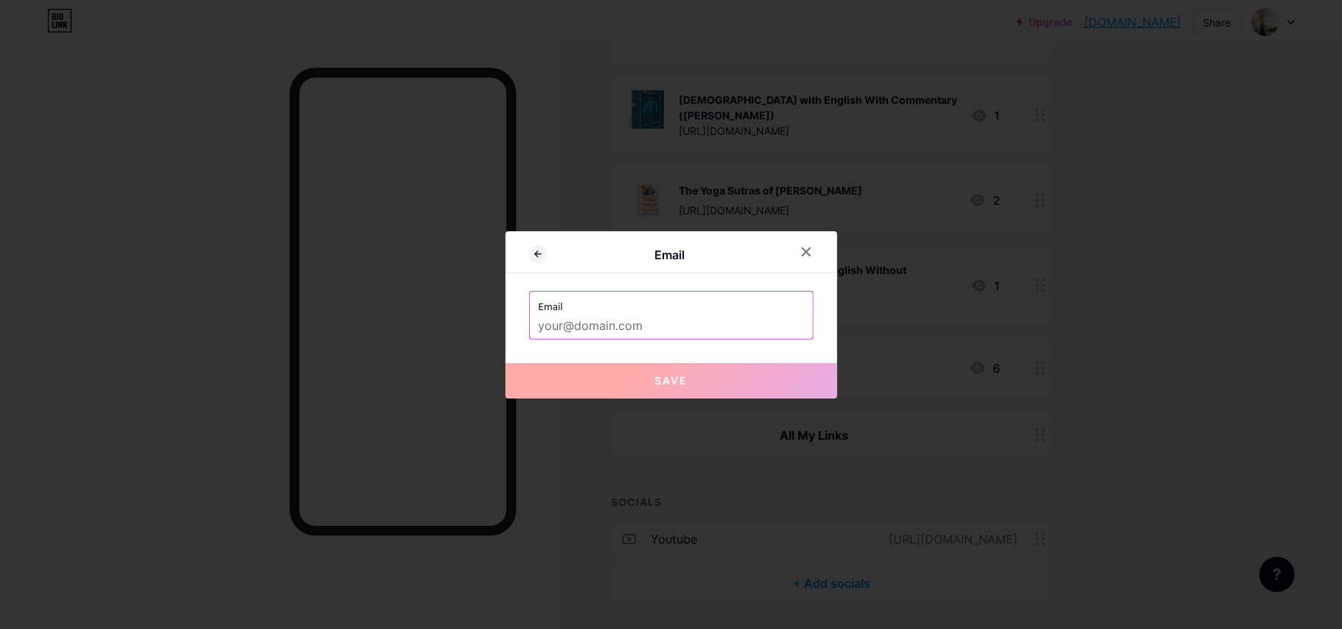
click at [685, 321] on input "text" at bounding box center [671, 326] width 265 height 25
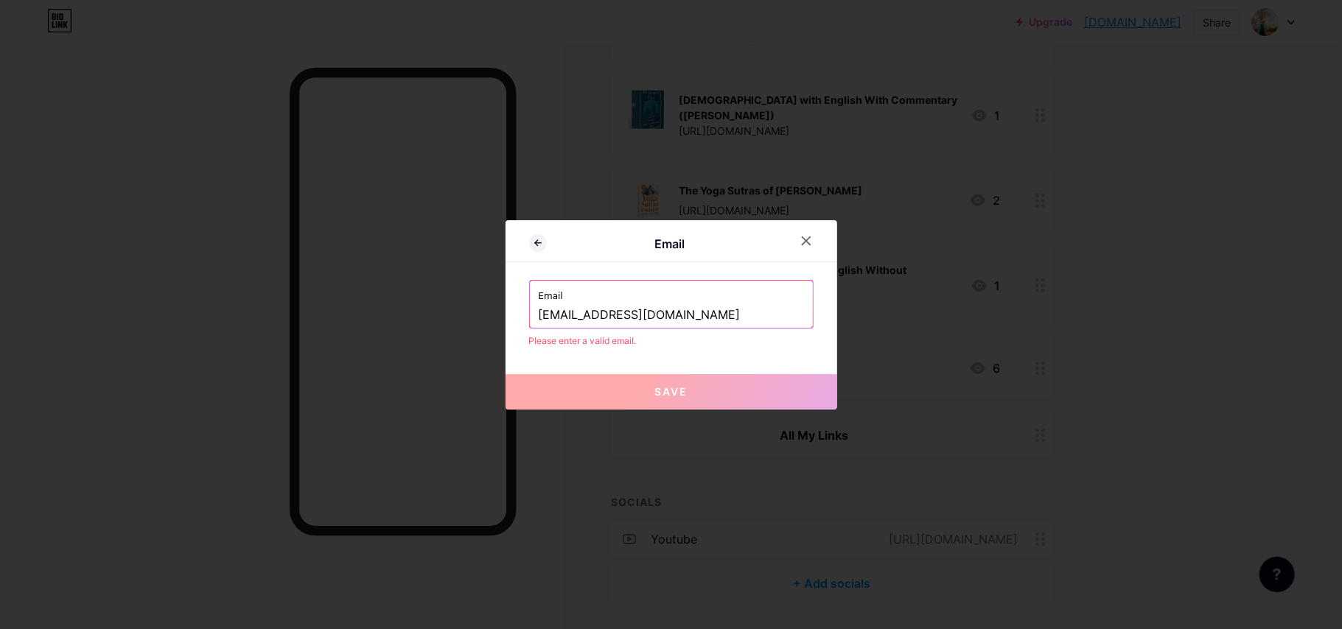
click at [702, 322] on input "[EMAIL_ADDRESS][DOMAIN_NAME]" at bounding box center [671, 315] width 265 height 25
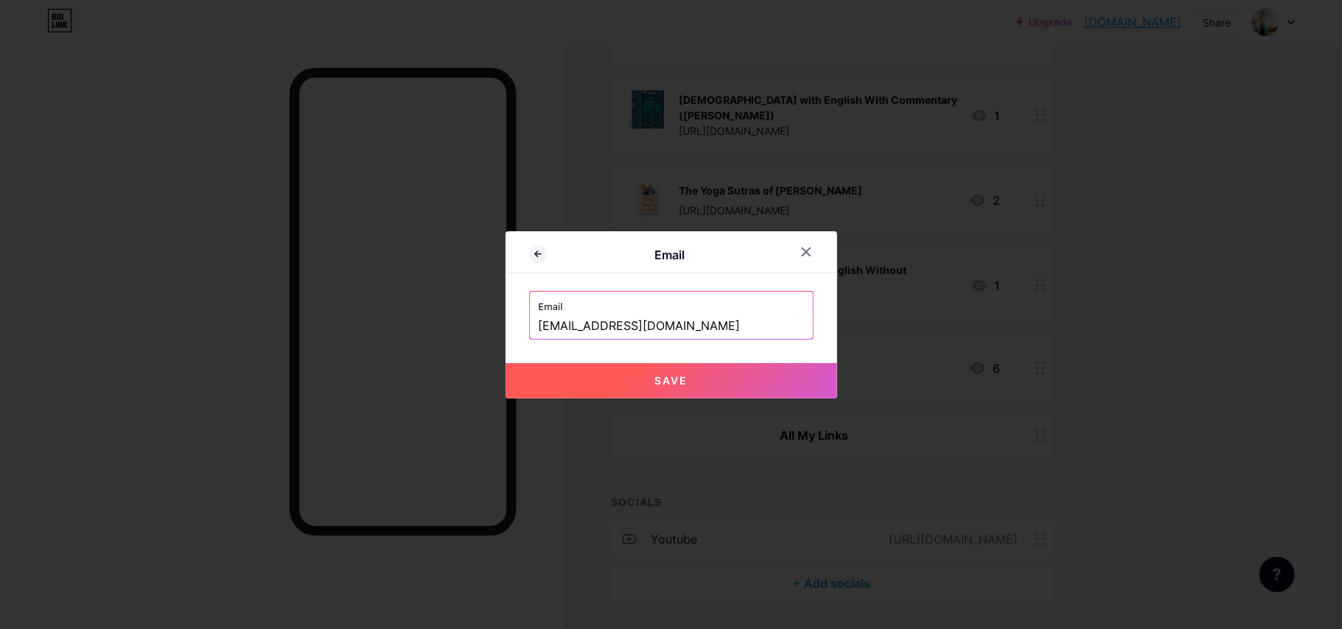
click at [671, 385] on span "Save" at bounding box center [670, 380] width 33 height 13
type input "mailto:[EMAIL_ADDRESS][DOMAIN_NAME]"
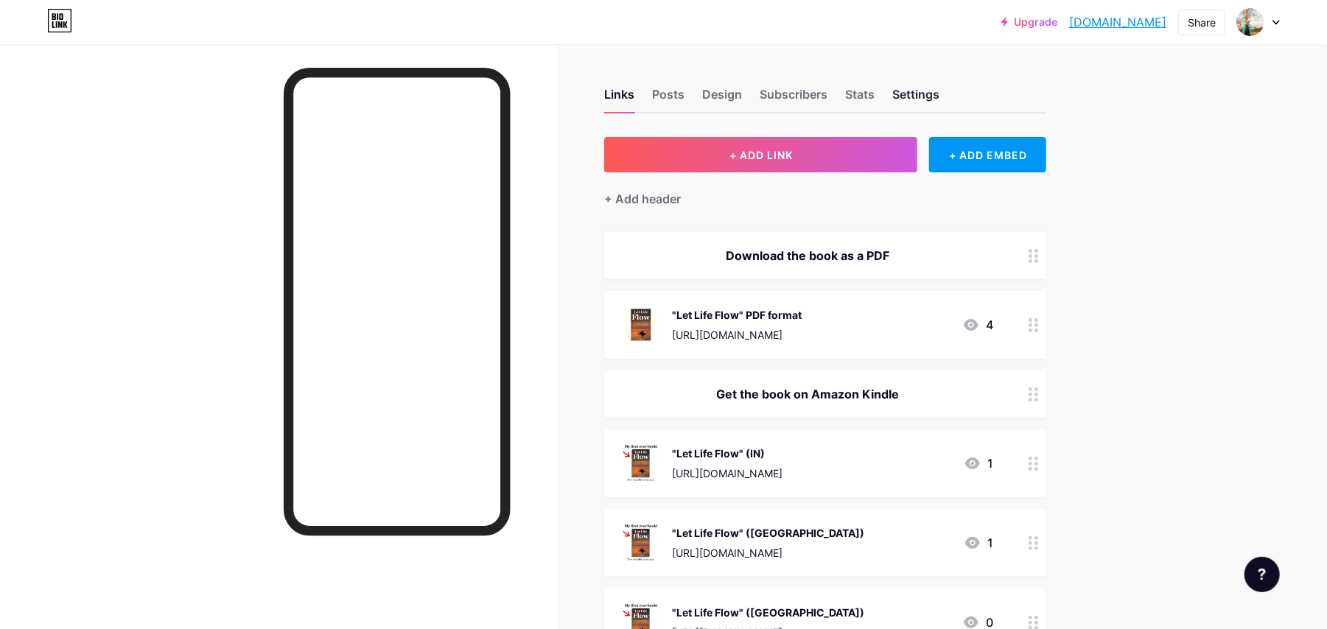
click at [915, 91] on div "Settings" at bounding box center [915, 98] width 47 height 27
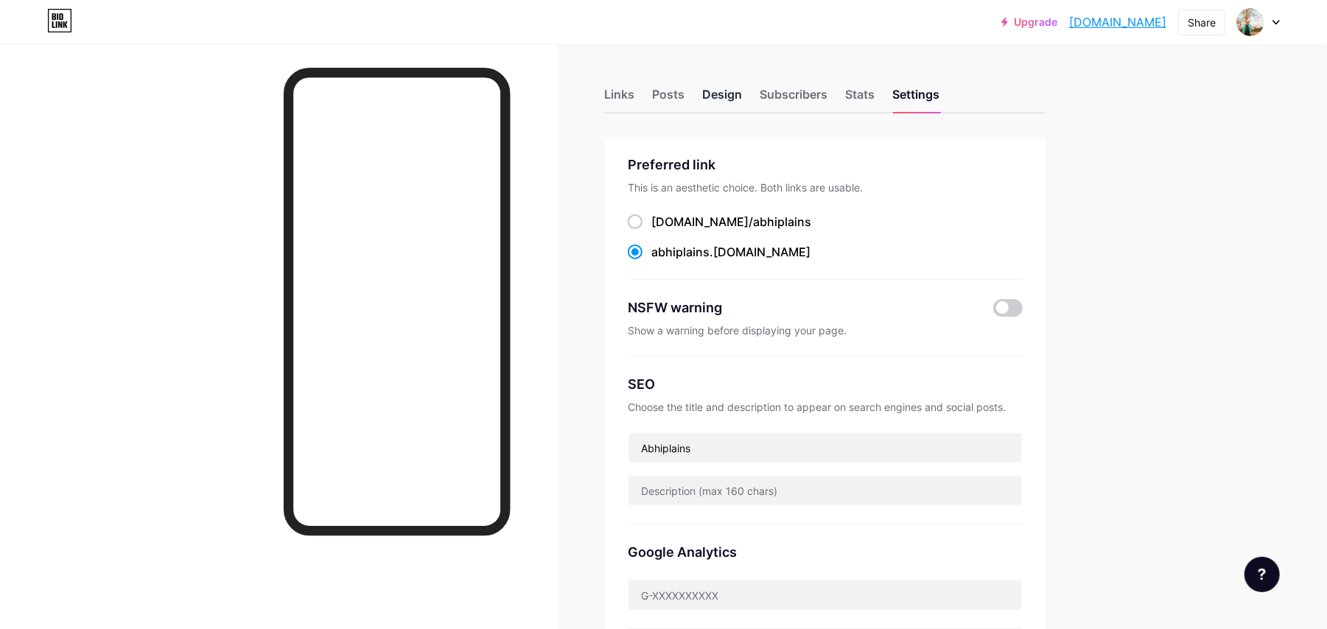
click at [728, 91] on div "Design" at bounding box center [722, 98] width 40 height 27
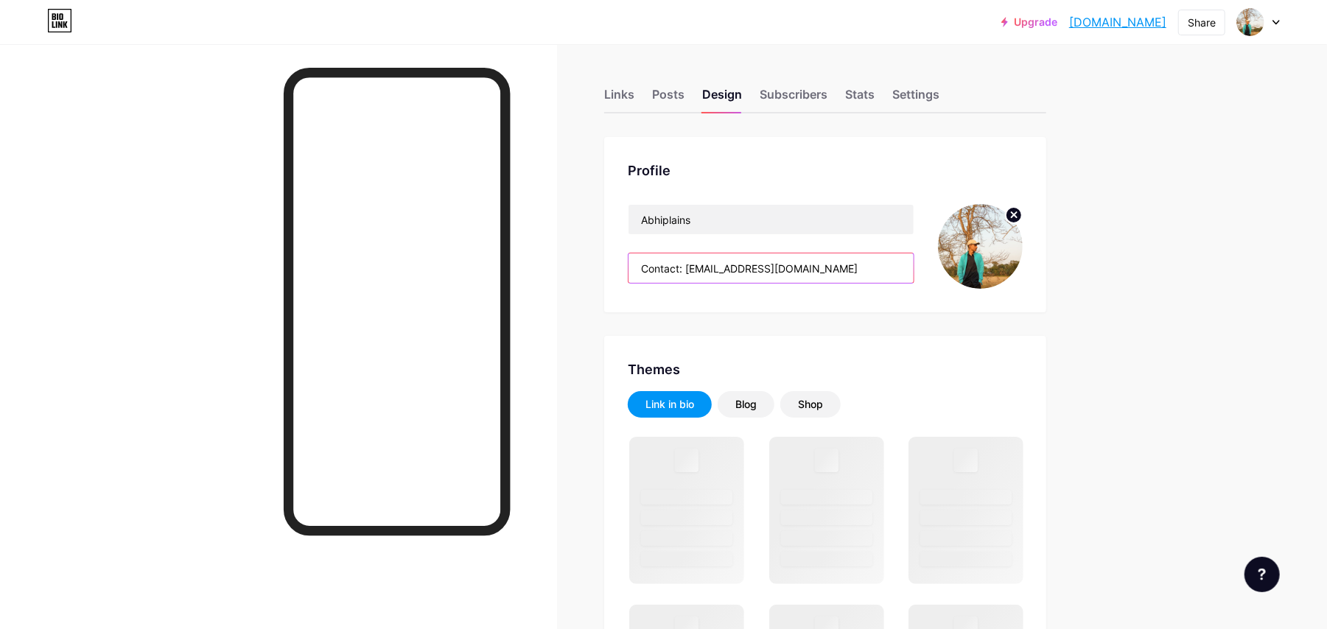
drag, startPoint x: 818, startPoint y: 278, endPoint x: 635, endPoint y: 279, distance: 182.8
click at [635, 279] on input "Contact: [EMAIL_ADDRESS][DOMAIN_NAME]" at bounding box center [771, 267] width 285 height 29
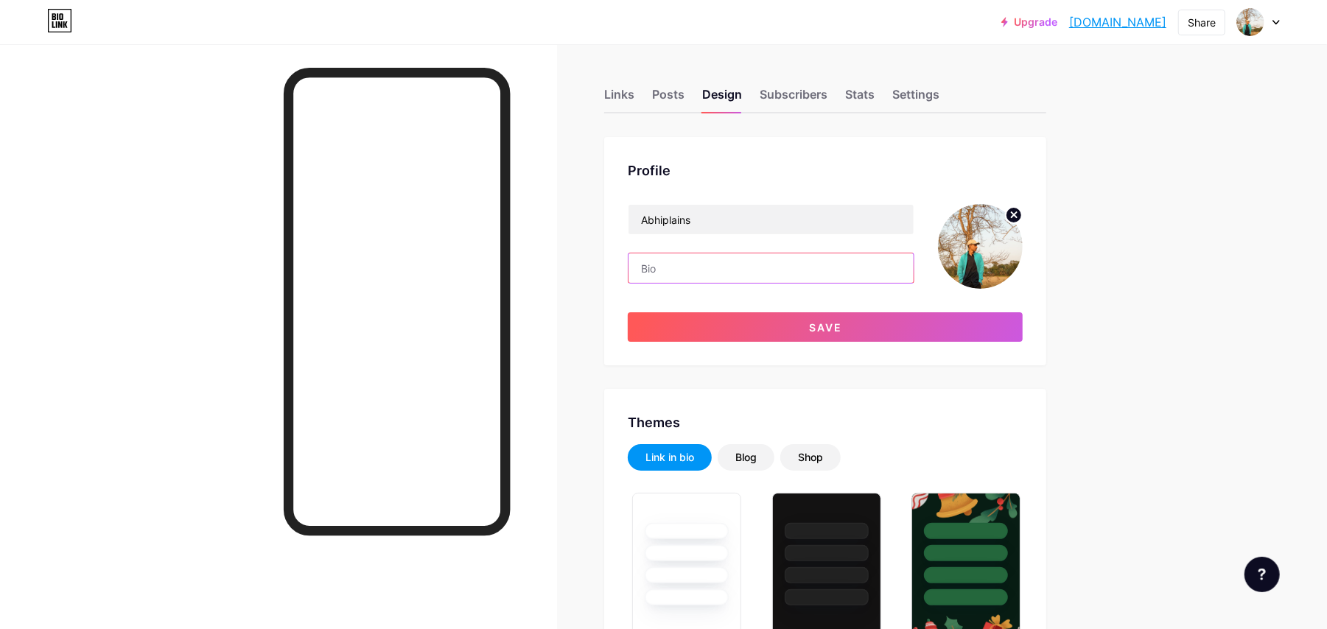
type input "#1f1e1e"
type input "#ffffff"
drag, startPoint x: 776, startPoint y: 266, endPoint x: 762, endPoint y: 267, distance: 14.0
click at [762, 267] on input "Click the email icon for any contact" at bounding box center [771, 267] width 285 height 29
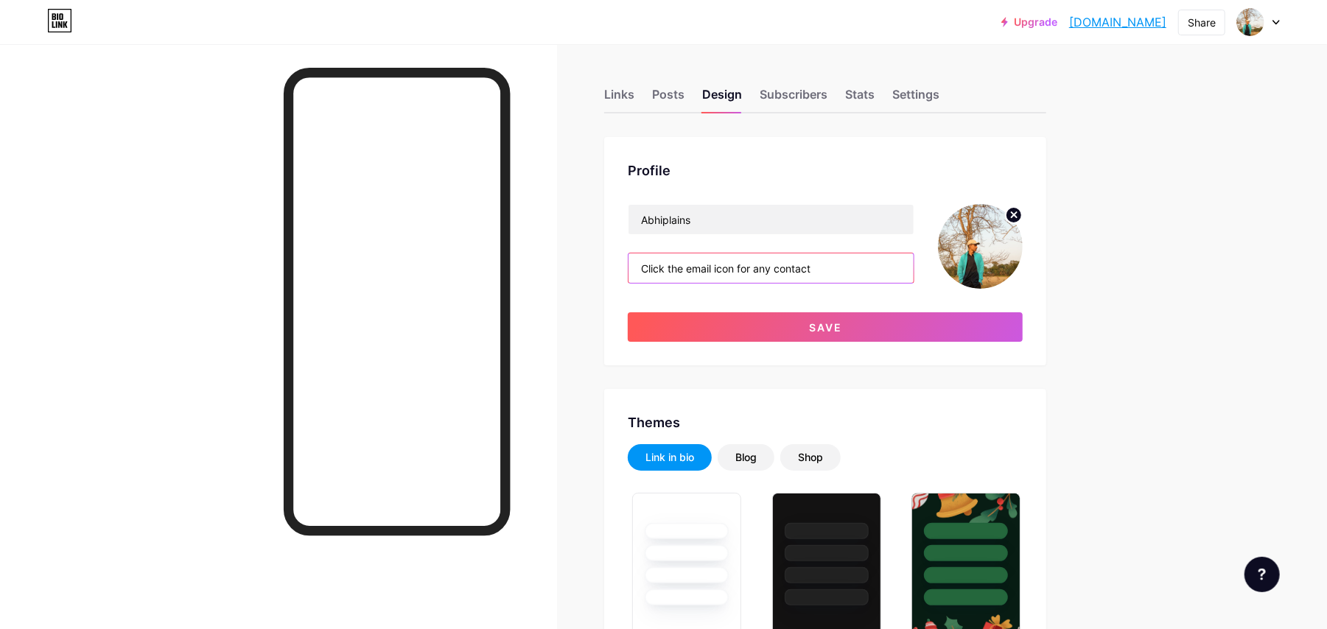
click at [787, 274] on input "Click the email icon for any contact" at bounding box center [771, 267] width 285 height 29
click at [847, 275] on input "Click the email icon for any contact" at bounding box center [771, 267] width 285 height 29
drag, startPoint x: 847, startPoint y: 275, endPoint x: 800, endPoint y: 268, distance: 48.4
click at [800, 268] on input "Click the email icon for any contact" at bounding box center [771, 267] width 285 height 29
drag, startPoint x: 782, startPoint y: 268, endPoint x: 763, endPoint y: 269, distance: 18.4
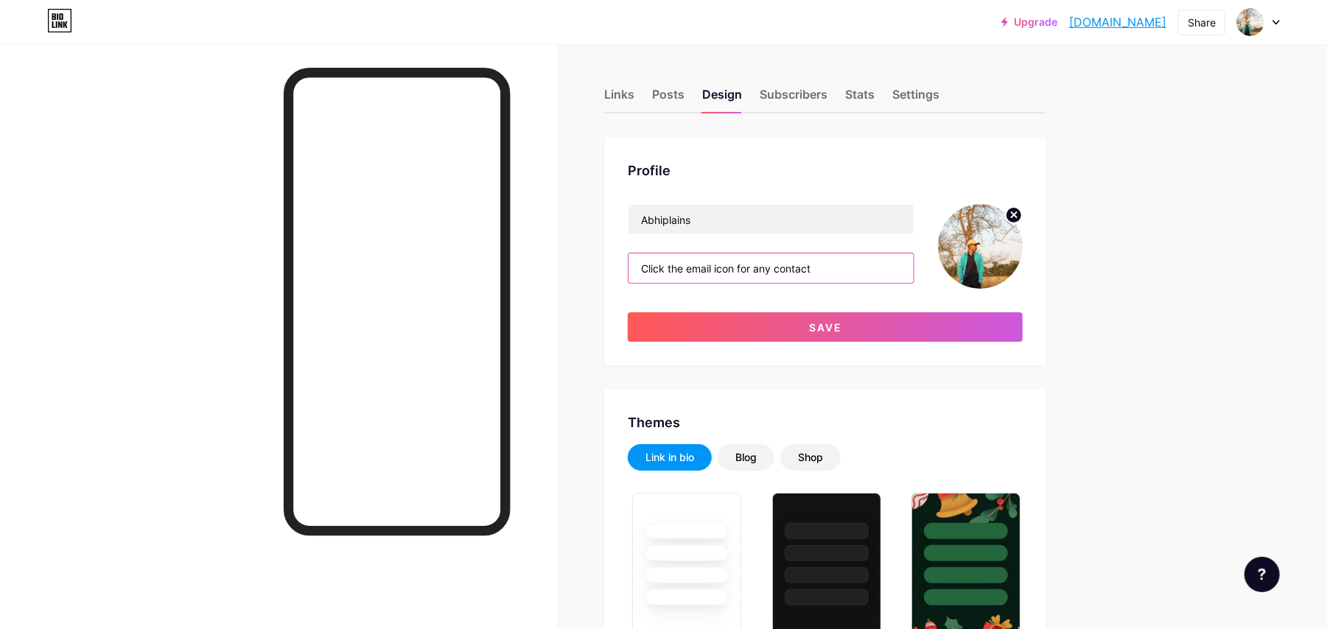
click at [763, 269] on input "Click the email icon for any contact" at bounding box center [771, 267] width 285 height 29
drag, startPoint x: 805, startPoint y: 268, endPoint x: 759, endPoint y: 265, distance: 45.8
click at [759, 265] on input "Click the email icon for contact" at bounding box center [771, 267] width 285 height 29
type input "Click the email icon for any contact"
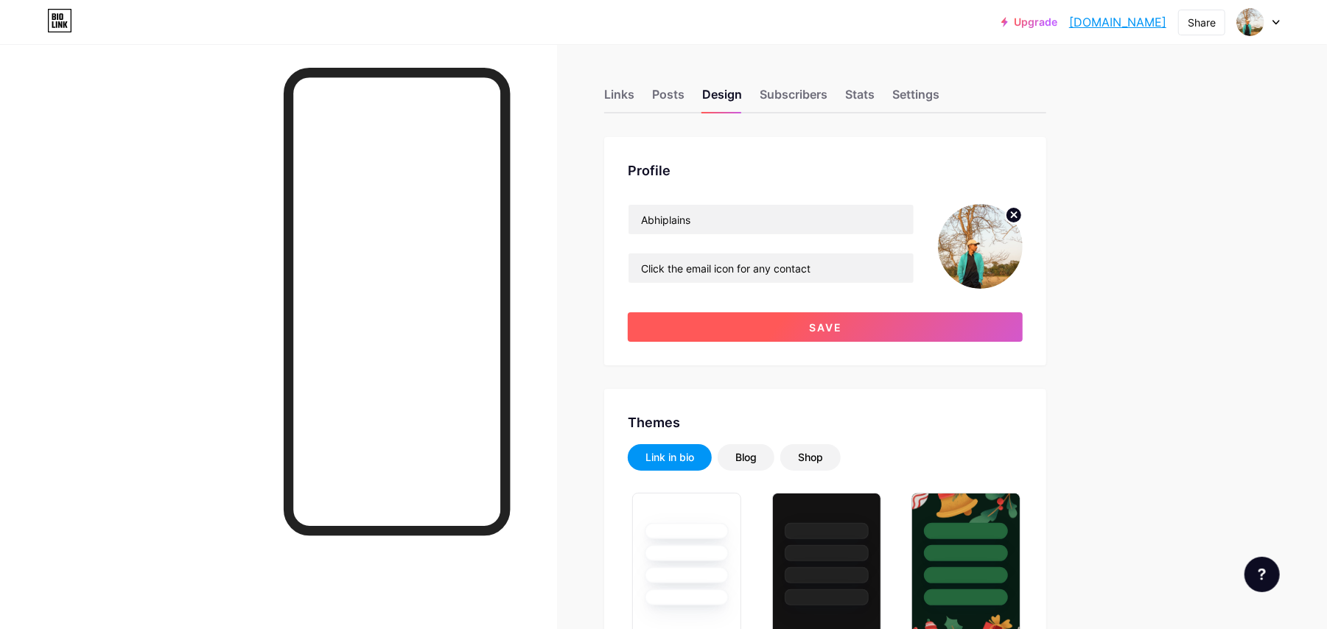
click at [786, 332] on button "Save" at bounding box center [825, 326] width 395 height 29
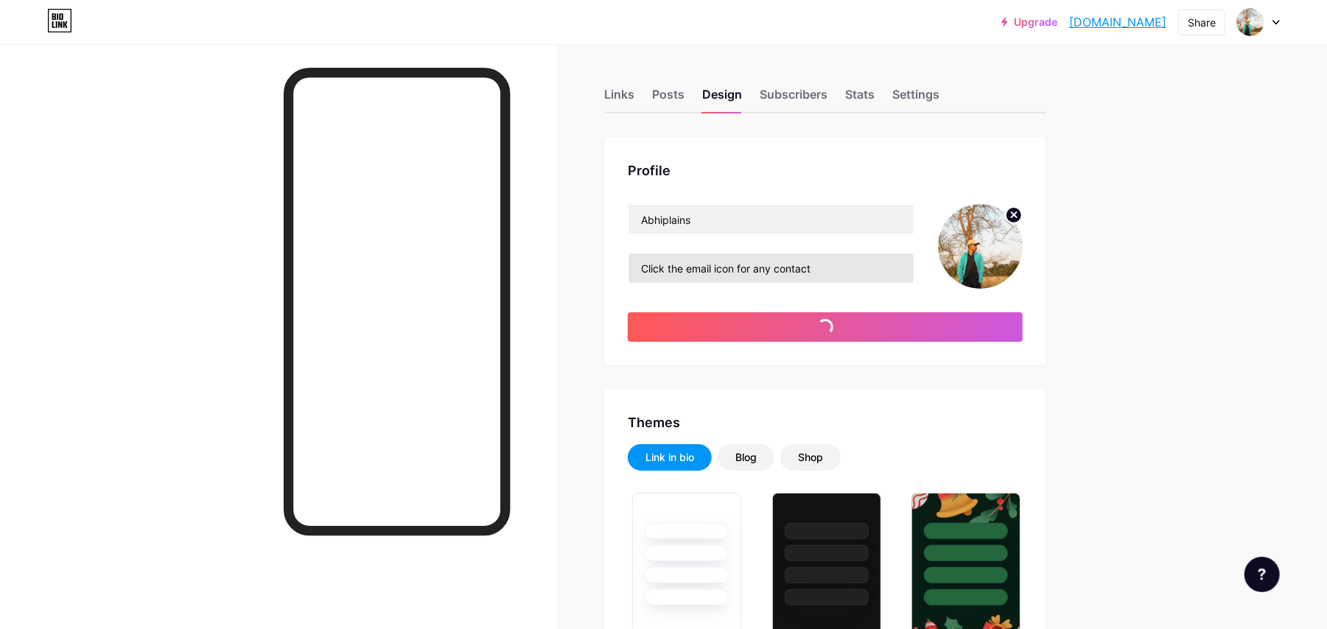
type input "#1f1e1e"
type input "#ffffff"
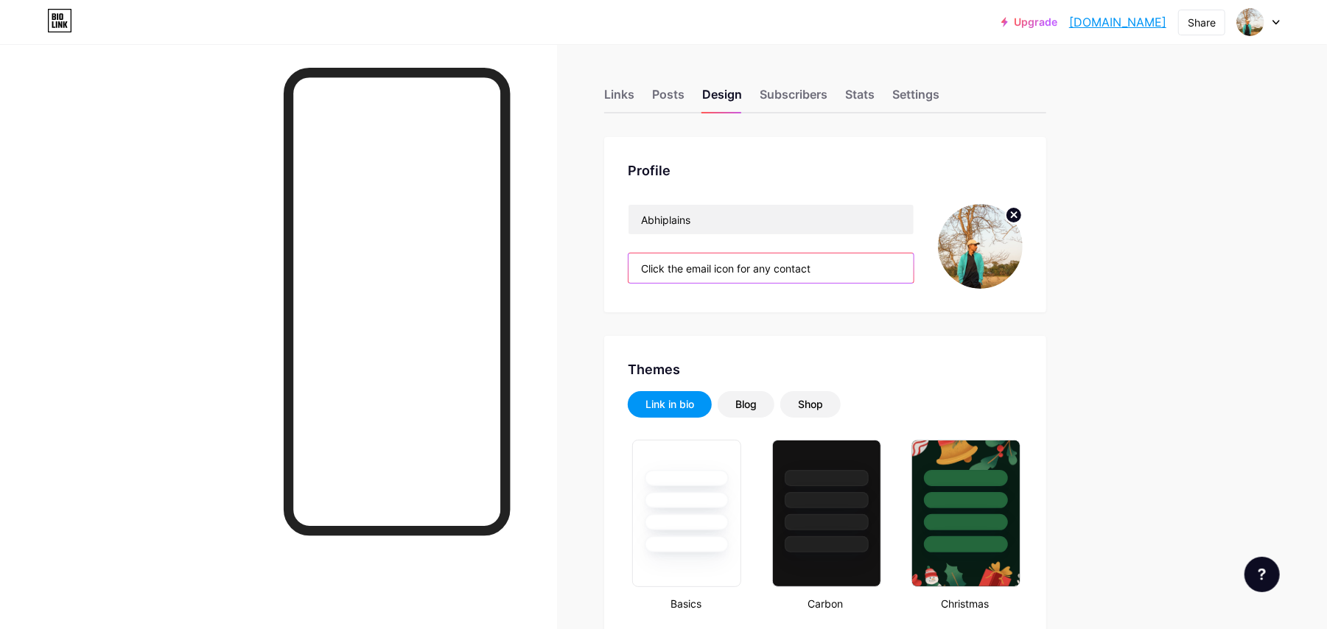
drag, startPoint x: 850, startPoint y: 273, endPoint x: 743, endPoint y: 265, distance: 107.8
click at [743, 265] on input "Click the email icon for any contact" at bounding box center [771, 267] width 285 height 29
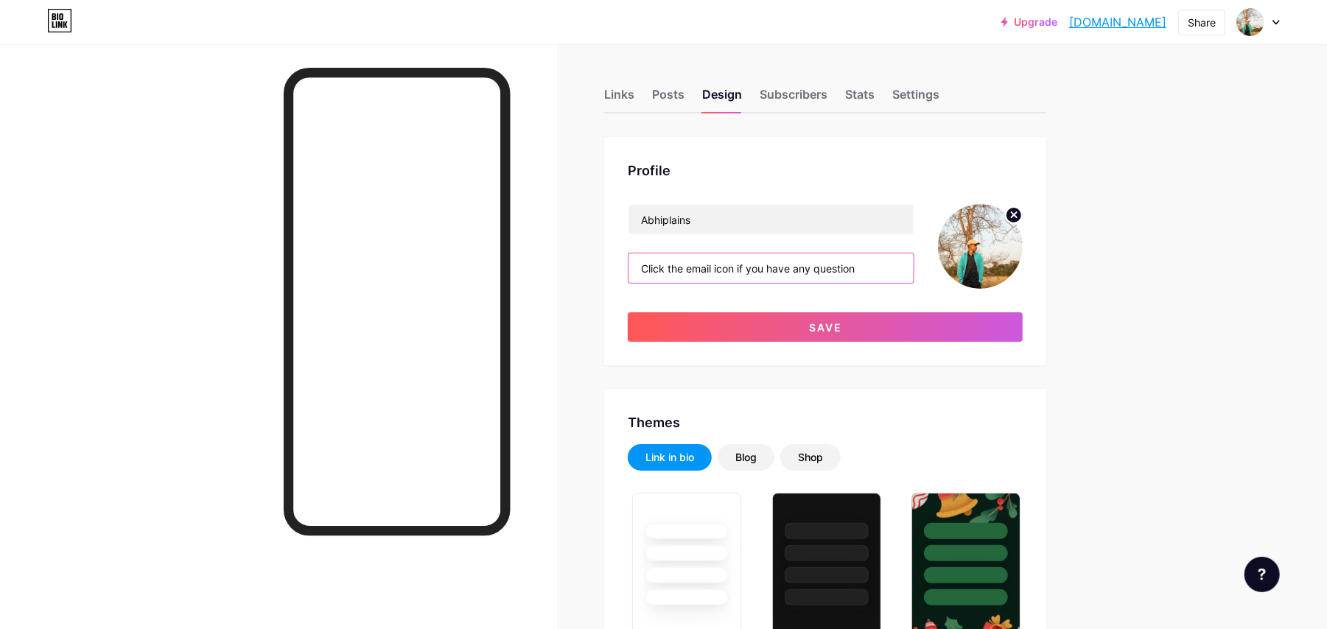
drag, startPoint x: 873, startPoint y: 266, endPoint x: 817, endPoint y: 262, distance: 55.4
click at [817, 262] on input "Click the email icon if you have any question" at bounding box center [771, 267] width 285 height 29
drag, startPoint x: 805, startPoint y: 267, endPoint x: 822, endPoint y: 267, distance: 17.7
click at [805, 267] on input "Click the email icon if you have any question" at bounding box center [771, 267] width 285 height 29
drag, startPoint x: 876, startPoint y: 266, endPoint x: 747, endPoint y: 263, distance: 129.0
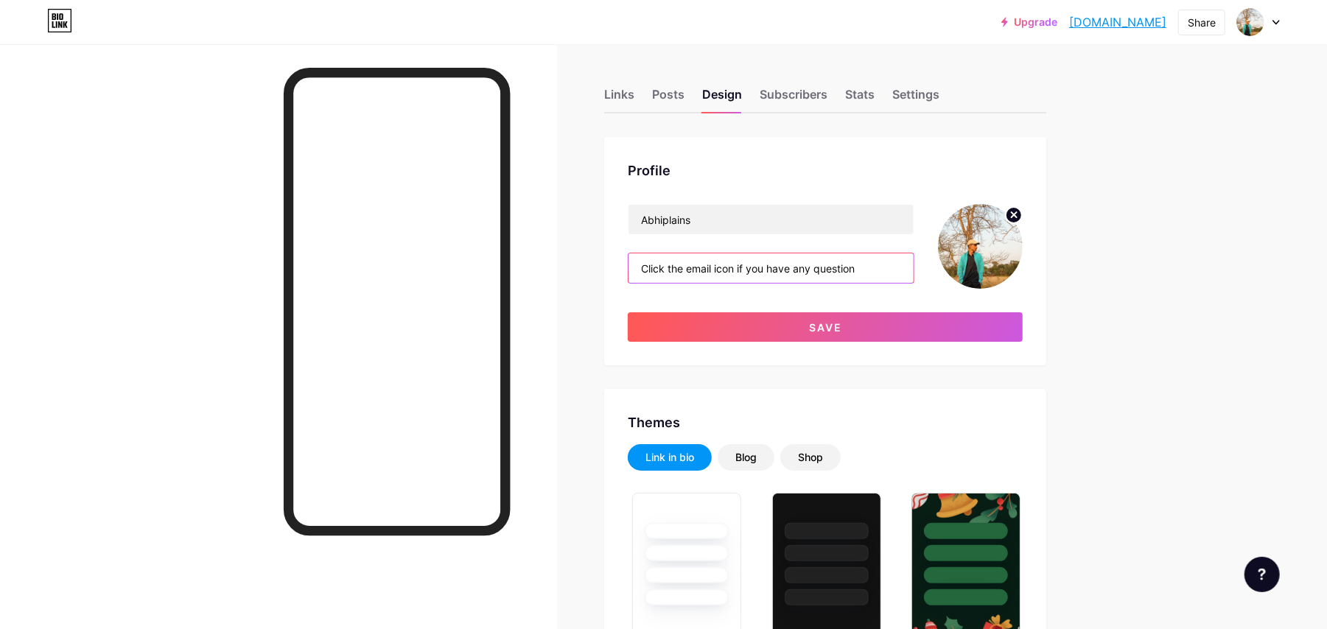
click at [747, 263] on input "Click the email icon if you have any question" at bounding box center [771, 267] width 285 height 29
type input "Click the email icon for contact"
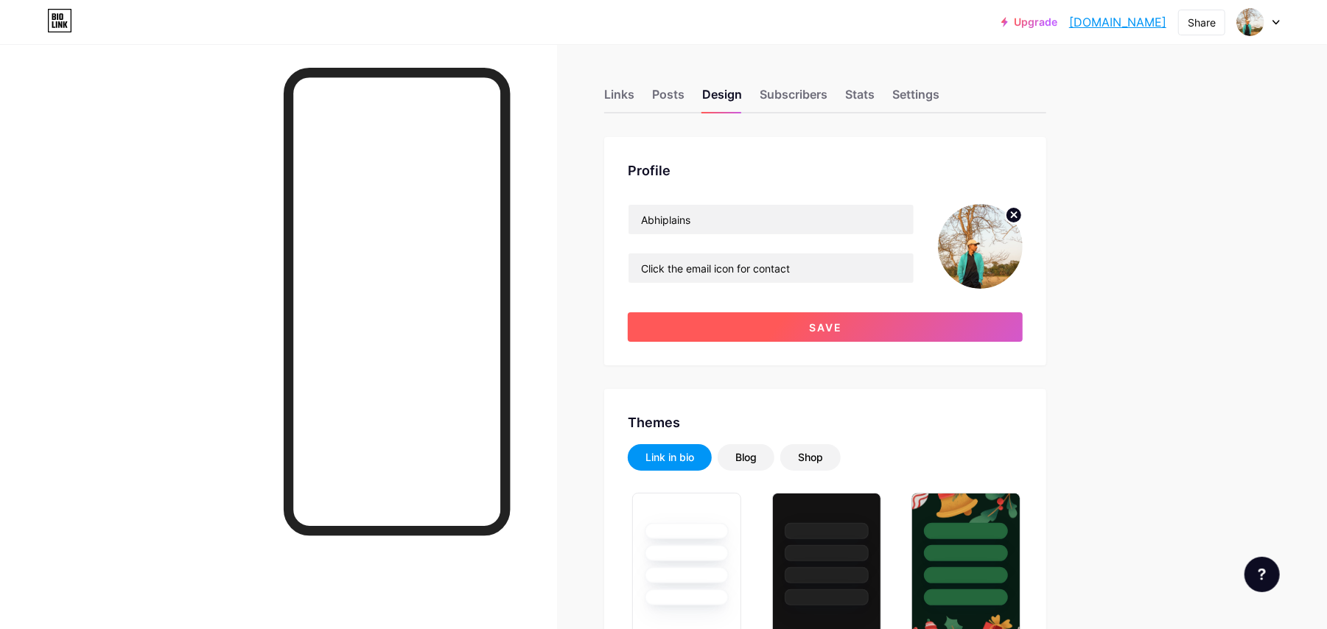
click at [799, 328] on button "Save" at bounding box center [825, 326] width 395 height 29
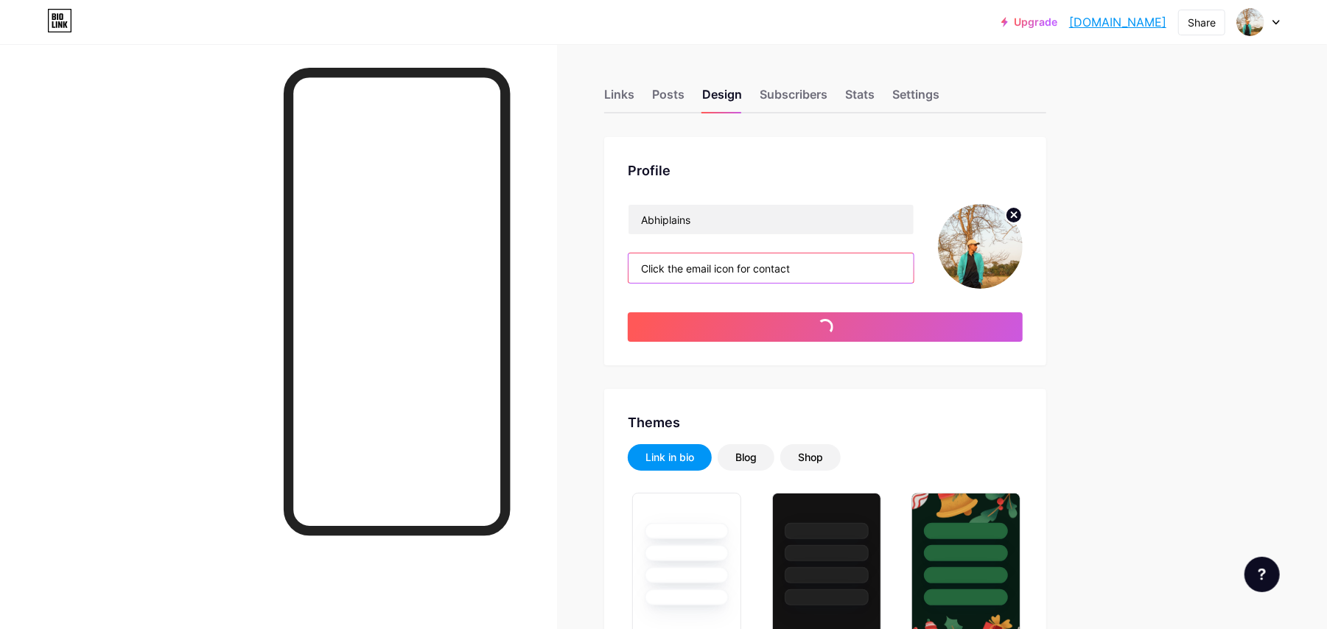
type input "#1f1e1e"
type input "#ffffff"
click at [820, 272] on input "Click the email icon for contact" at bounding box center [771, 267] width 285 height 29
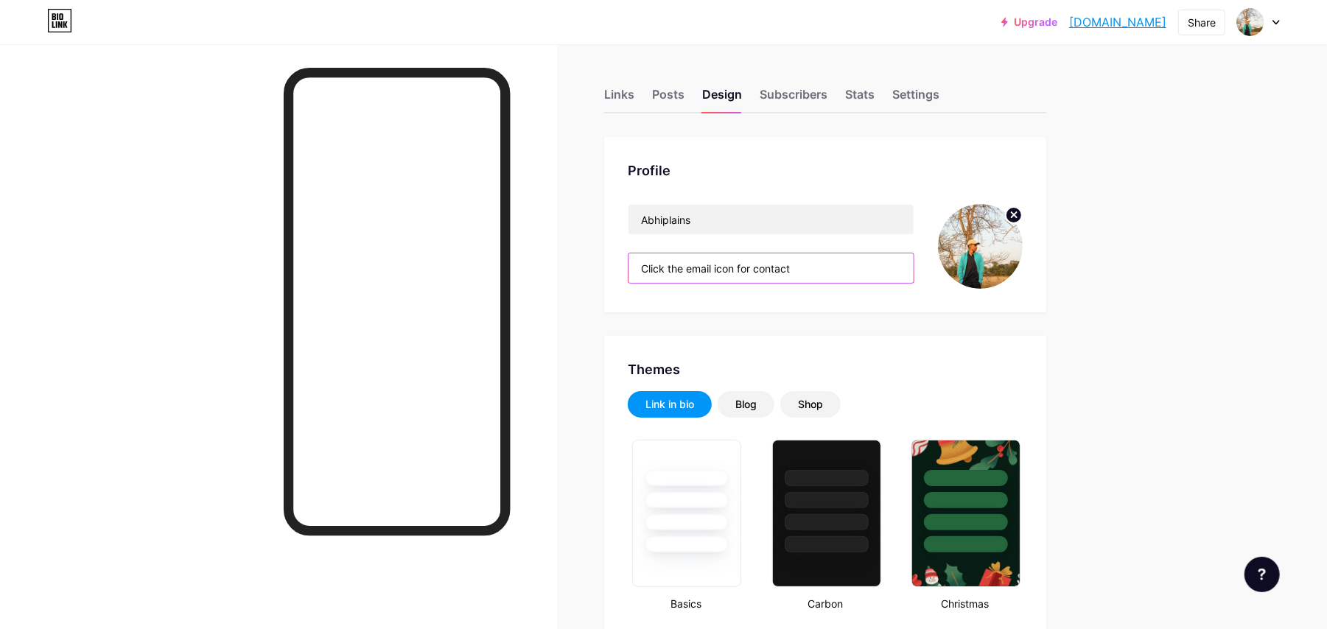
paste input "to contact us."
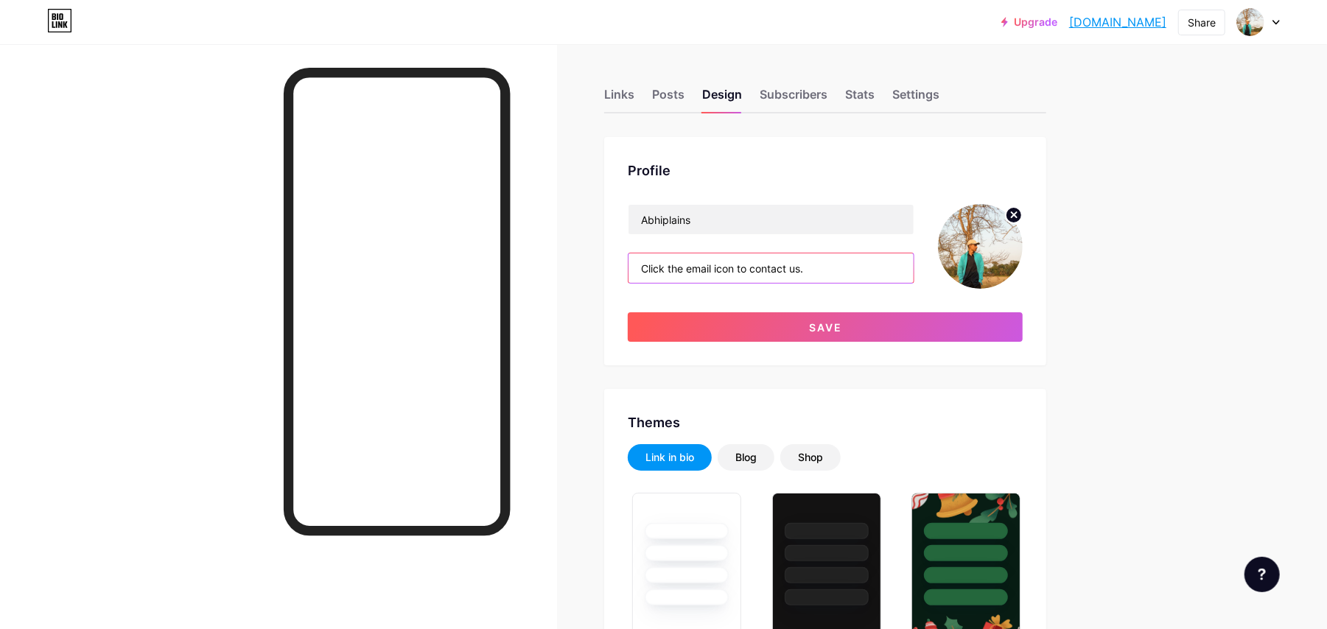
drag, startPoint x: 830, startPoint y: 270, endPoint x: 797, endPoint y: 269, distance: 32.4
click at [797, 269] on input "Click the email icon to contact us." at bounding box center [771, 267] width 285 height 29
type input "Click the email icon to contact me"
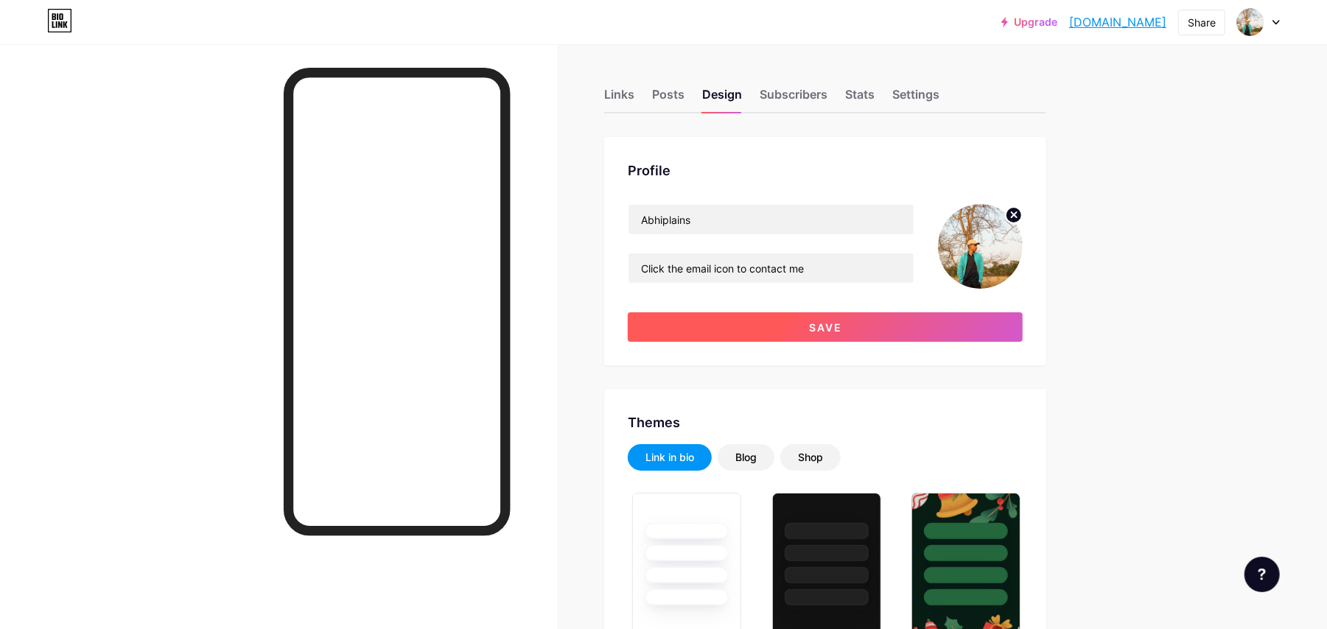
click at [842, 322] on span "Save" at bounding box center [825, 327] width 33 height 13
type input "#1f1e1e"
type input "#ffffff"
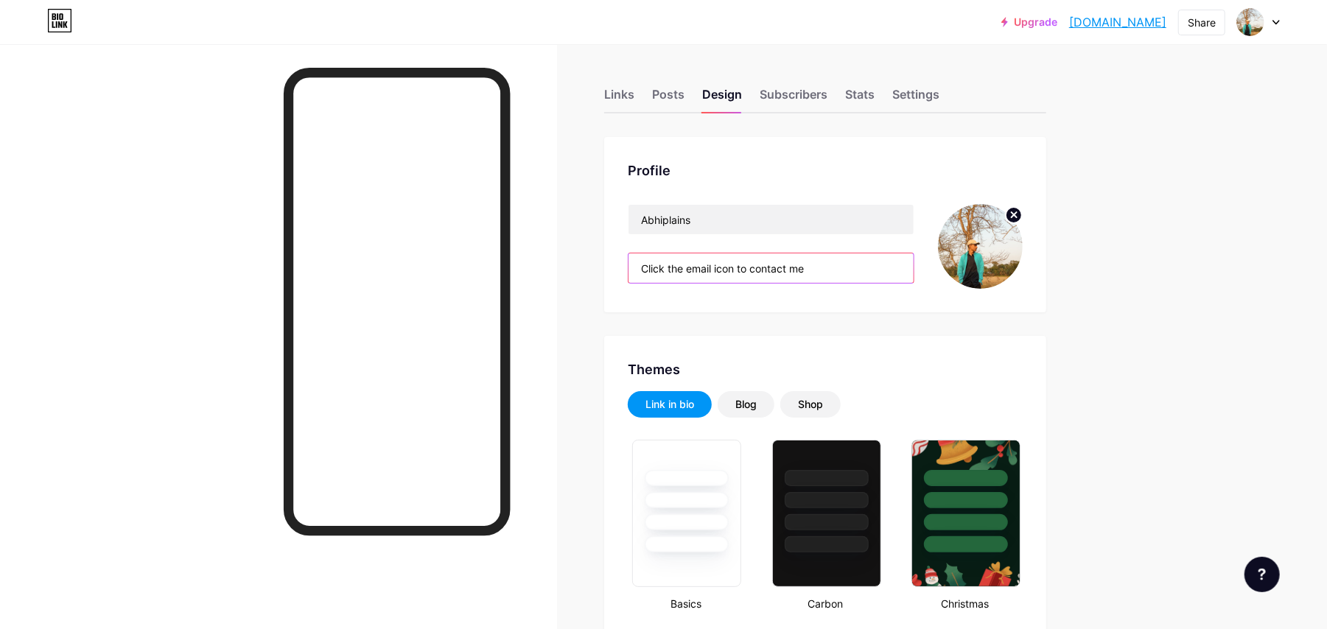
click at [837, 267] on input "Click the email icon to contact me" at bounding box center [771, 267] width 285 height 29
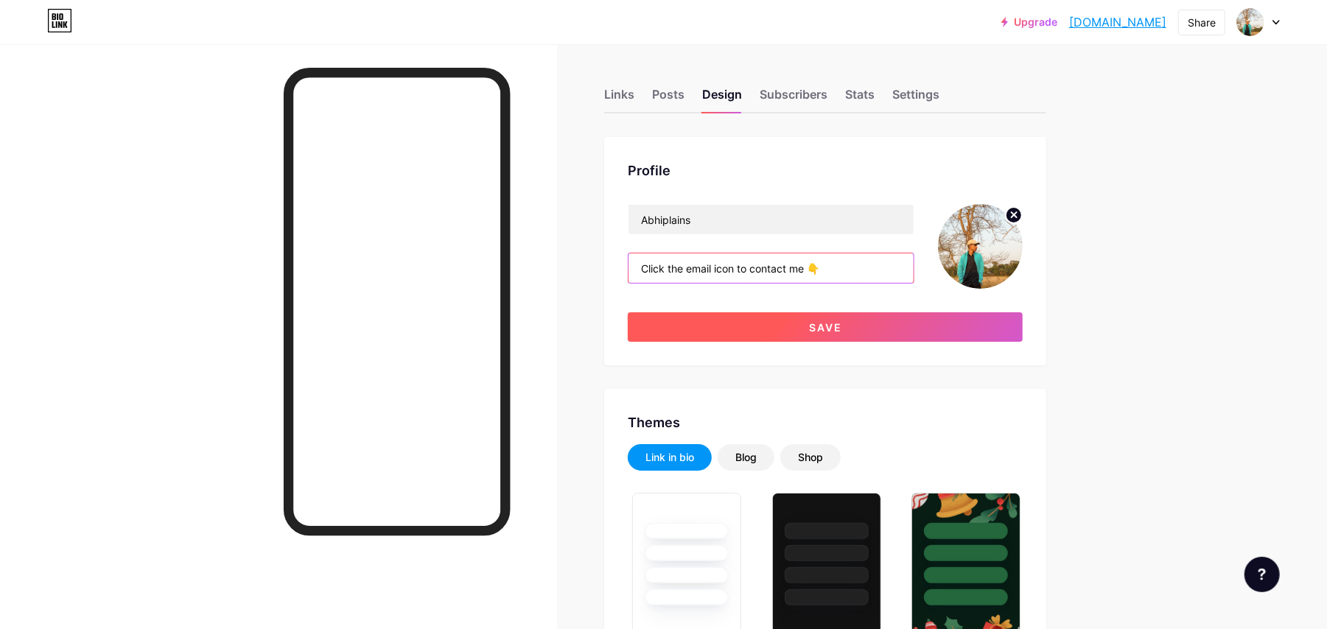
type input "Click the email icon to contact me 👇"
click at [850, 315] on button "Save" at bounding box center [825, 326] width 395 height 29
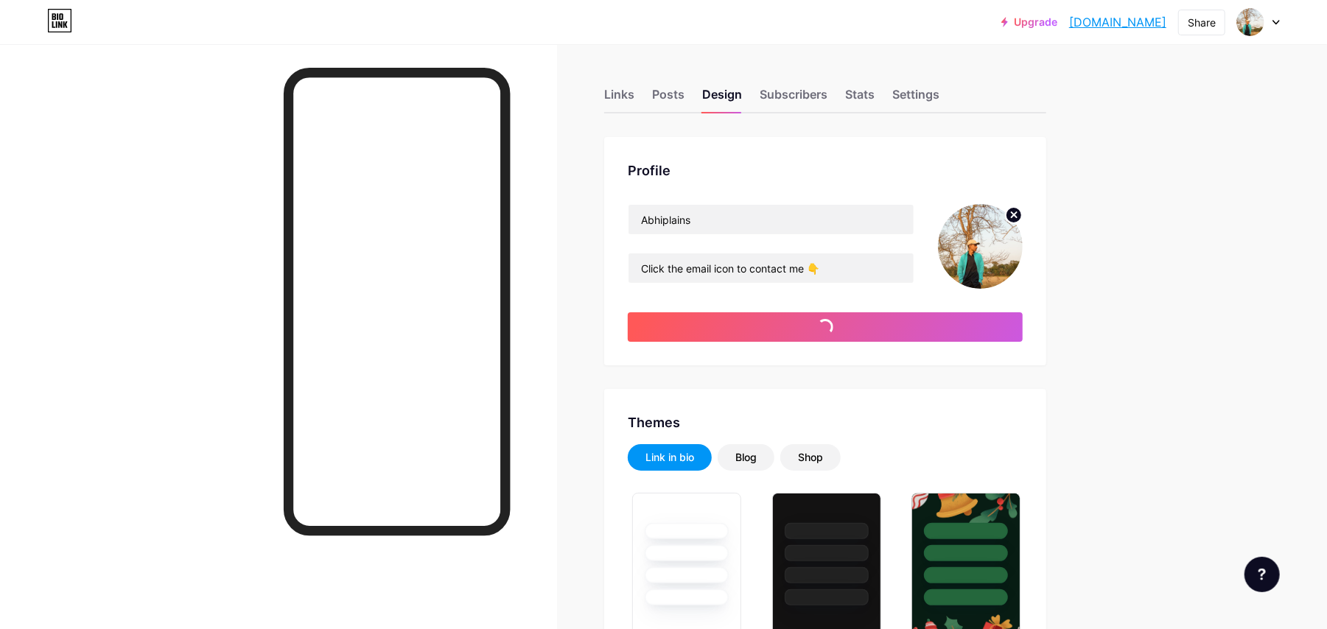
type input "#1f1e1e"
type input "#ffffff"
